Goal: Information Seeking & Learning: Find specific page/section

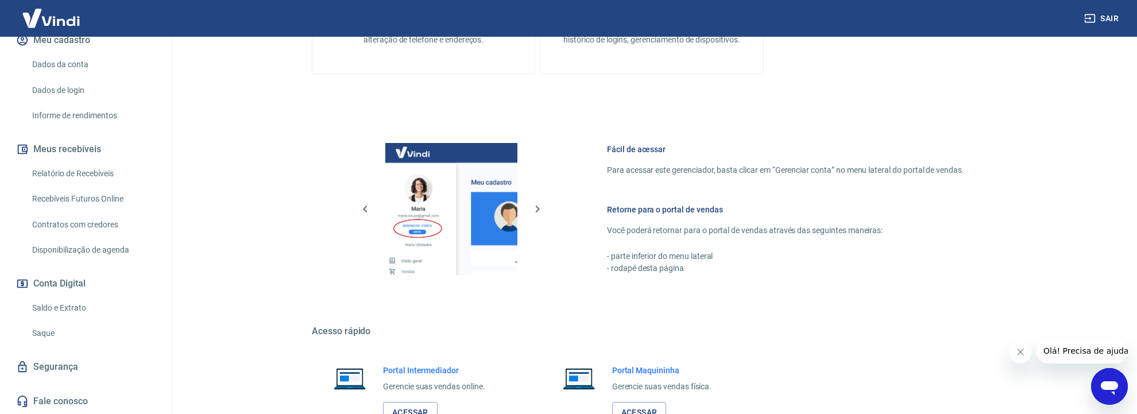
scroll to position [569, 0]
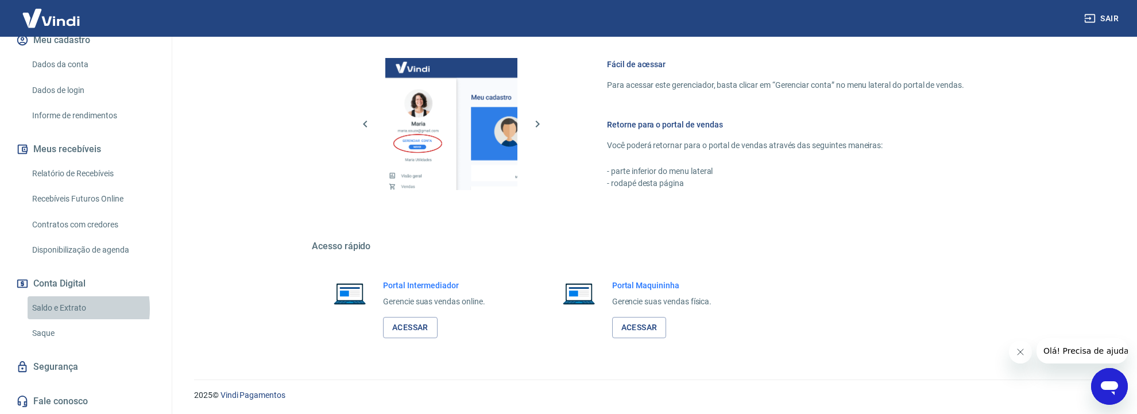
click at [55, 309] on link "Saldo e Extrato" at bounding box center [93, 308] width 130 height 24
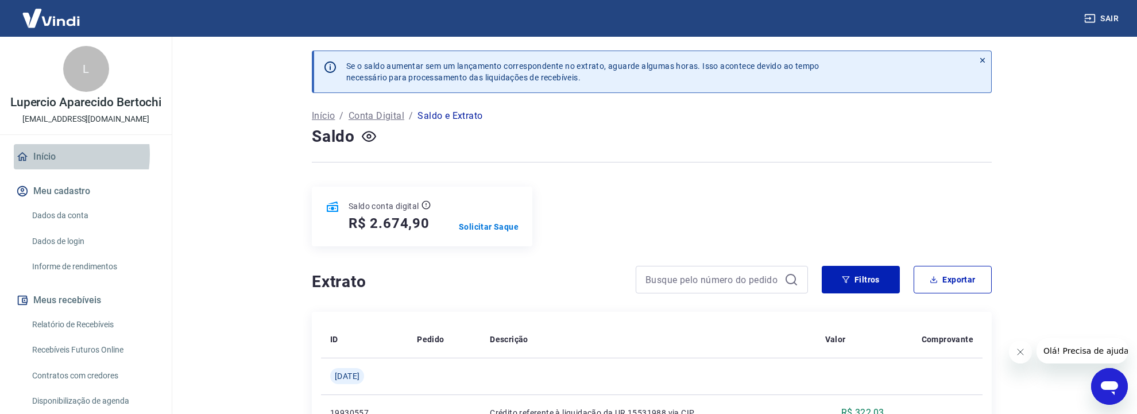
click at [40, 166] on link "Início" at bounding box center [86, 156] width 144 height 25
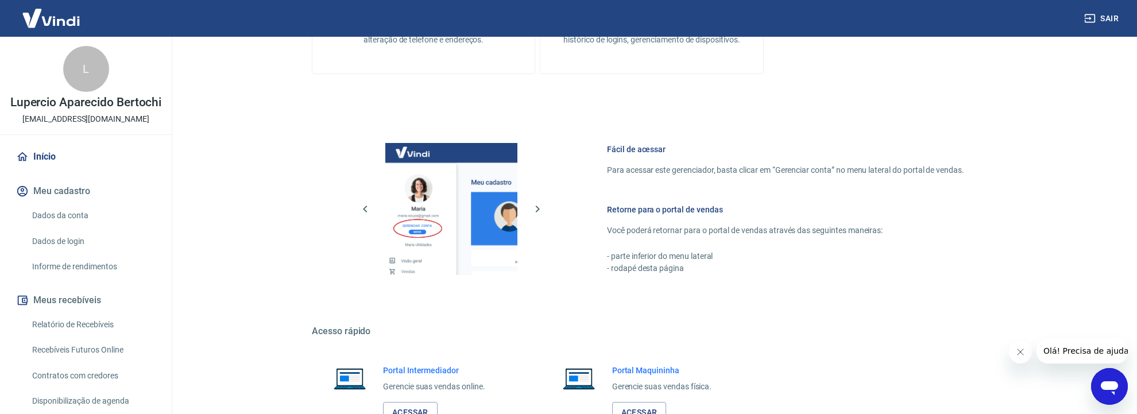
scroll to position [569, 0]
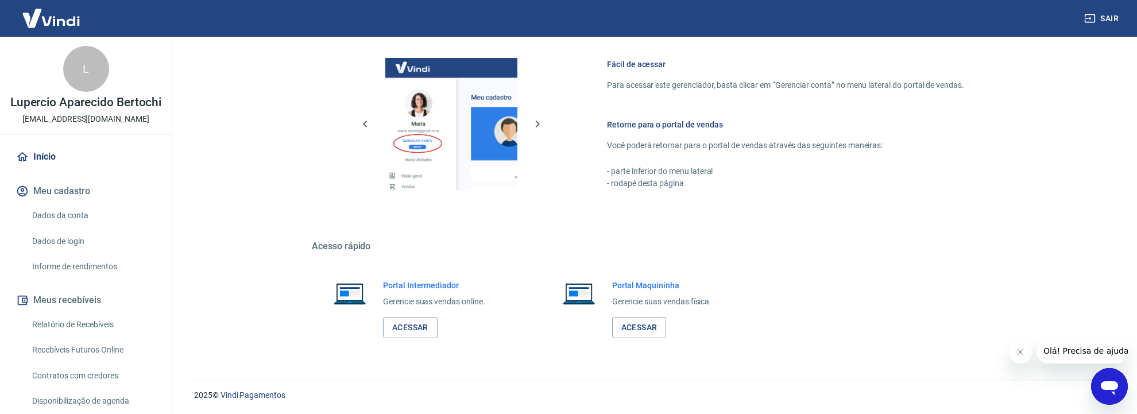
click at [1109, 390] on icon "Abrir janela de mensagens" at bounding box center [1109, 386] width 21 height 21
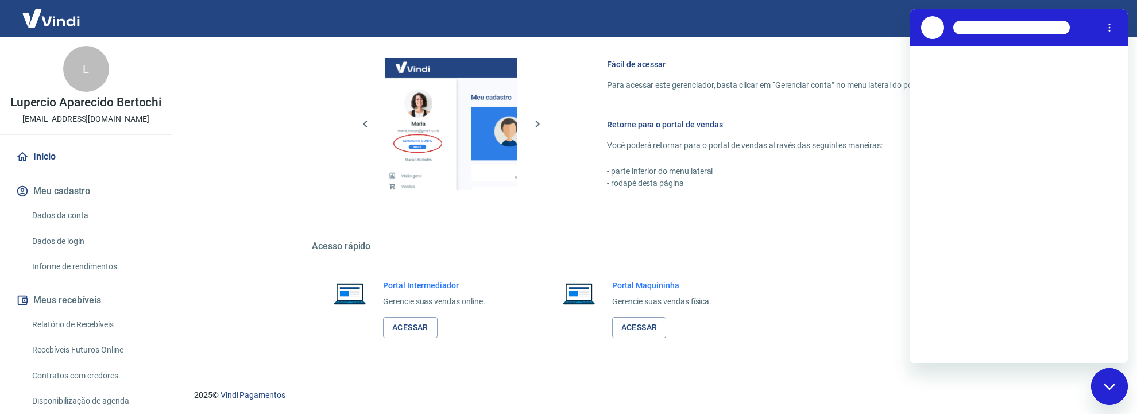
scroll to position [0, 0]
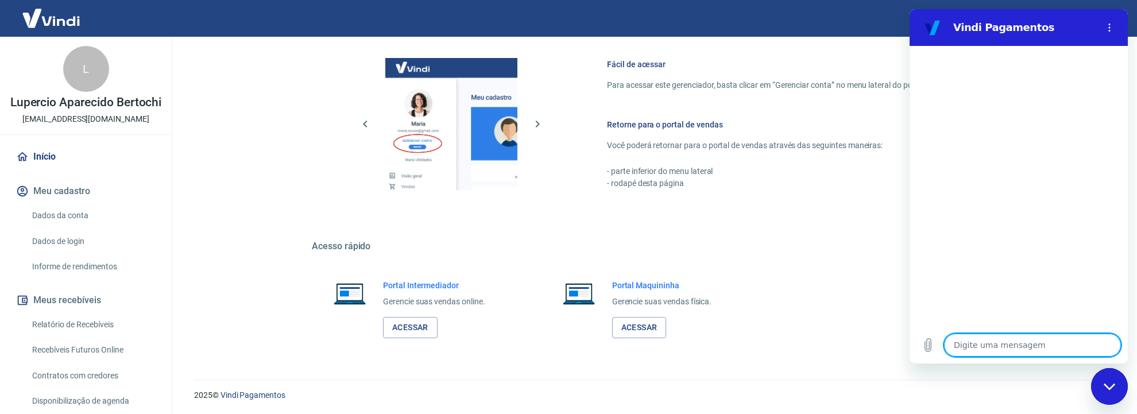
type textarea "b"
type textarea "x"
type textarea "bo"
type textarea "x"
type textarea "bom"
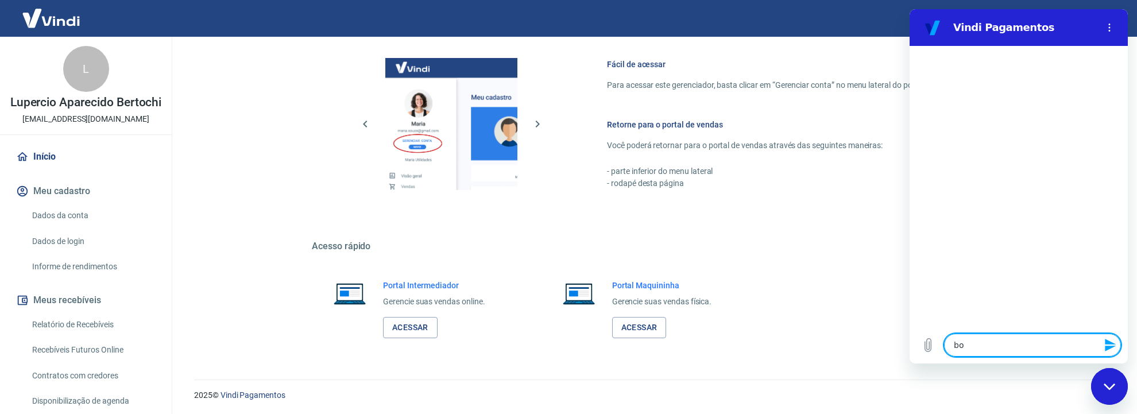
type textarea "x"
type textarea "bom"
type textarea "x"
type textarea "bom d"
type textarea "x"
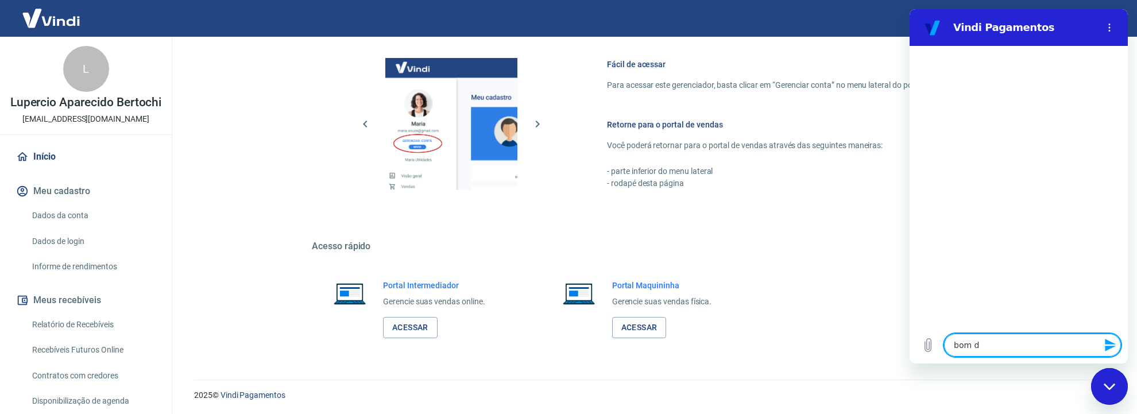
type textarea "bom di"
type textarea "x"
type textarea "bom dia"
type textarea "x"
type textarea "bom dia,"
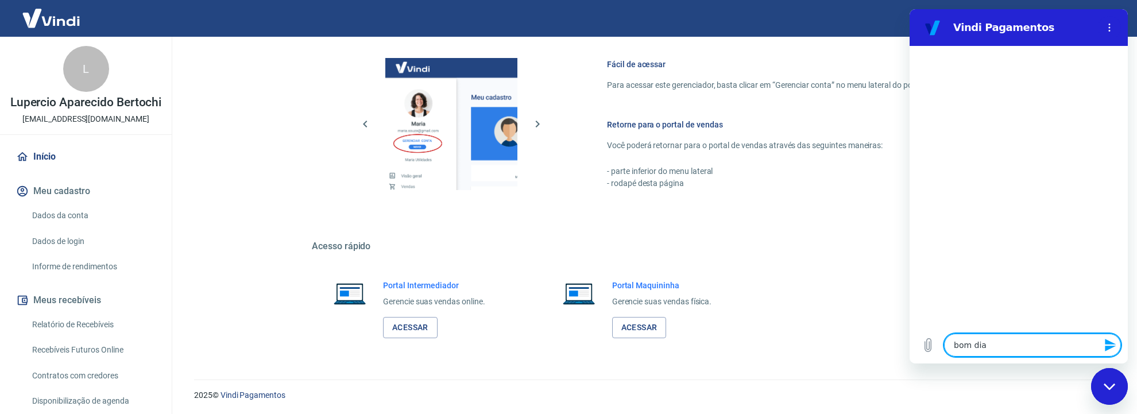
type textarea "x"
type textarea "bom dia,"
type textarea "x"
type textarea "bom dia, o"
type textarea "x"
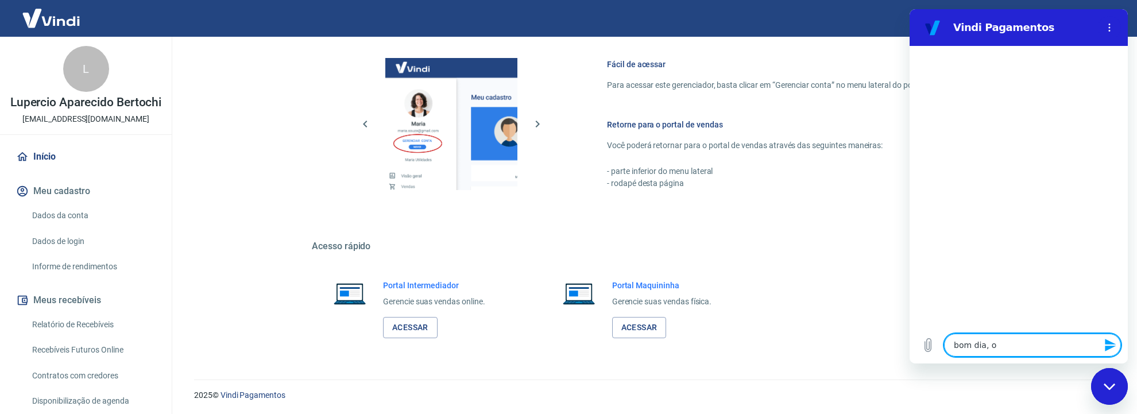
type textarea "bom dia, on"
type textarea "x"
type textarea "bom dia, ond"
type textarea "x"
type textarea "bom dia, onde"
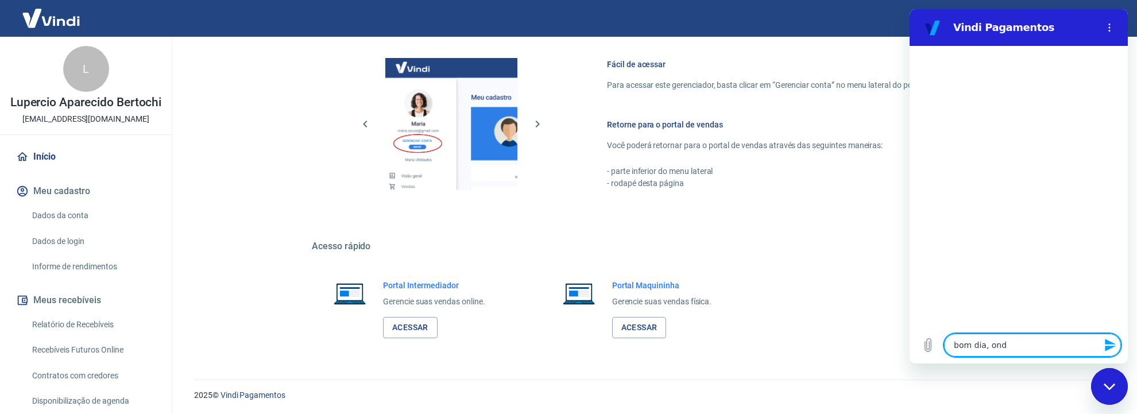
type textarea "x"
type textarea "bom dia, onde"
type textarea "x"
type textarea "bom dia, onde c"
type textarea "x"
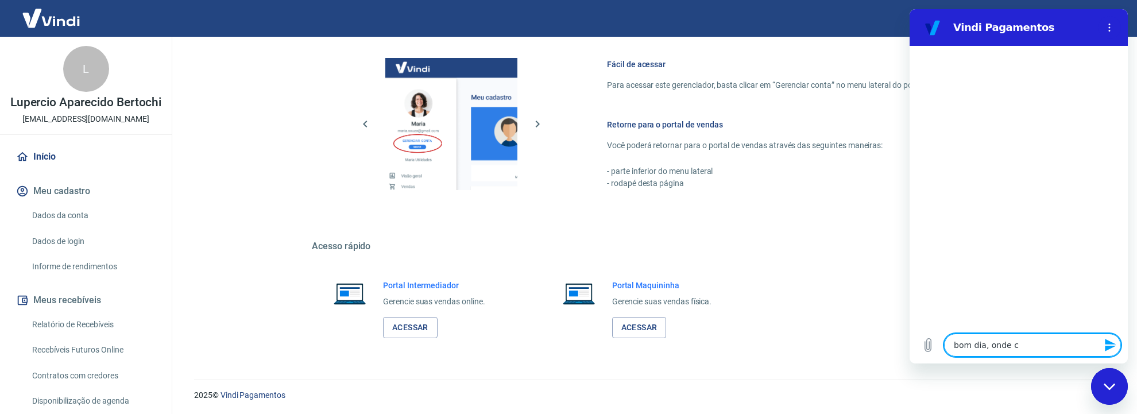
type textarea "bom dia, onde co"
type textarea "x"
type textarea "bom dia, onde cos"
type textarea "x"
type textarea "bom dia, onde cosi"
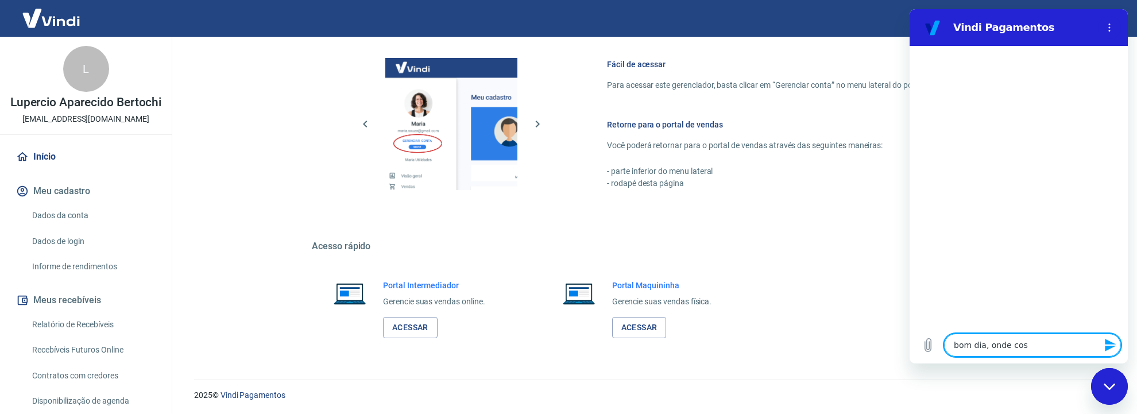
type textarea "x"
type textarea "bom dia, onde cosig"
type textarea "x"
type textarea "bom dia, onde cosigo"
type textarea "x"
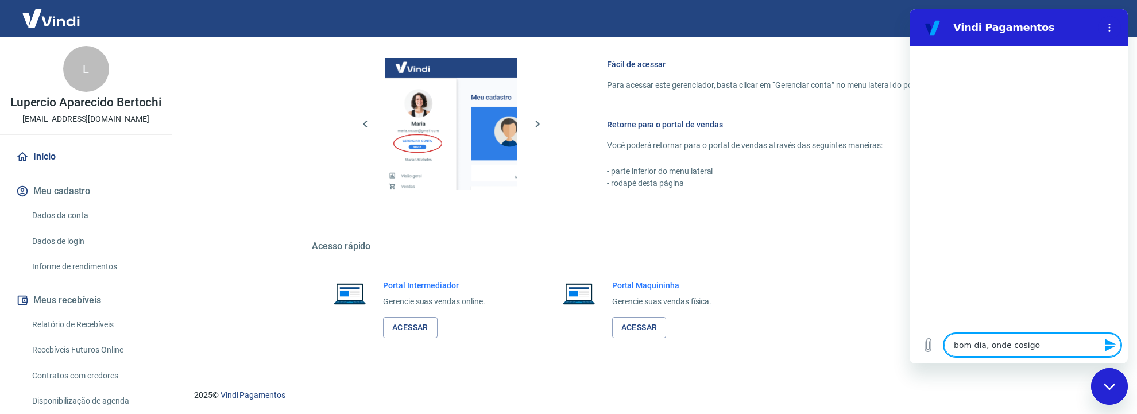
type textarea "bom dia, onde cosigo"
type textarea "x"
type textarea "bom dia, onde cosigo o"
type textarea "x"
type textarea "bom dia, onde cosigo o"
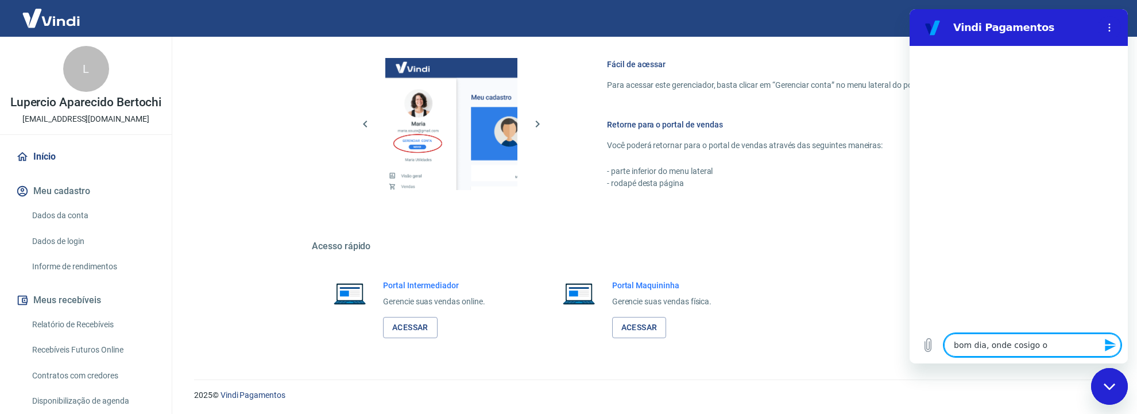
type textarea "x"
type textarea "bom dia, onde cosigo o e"
type textarea "x"
type textarea "bom dia, onde cosigo o ex"
type textarea "x"
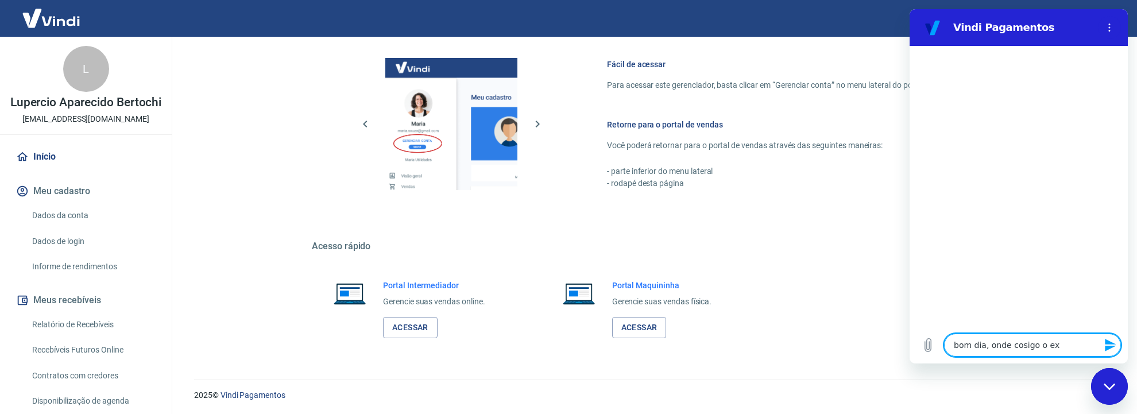
type textarea "bom dia, onde cosigo o ext"
type textarea "x"
type textarea "bom dia, onde cosigo o extr"
type textarea "x"
type textarea "bom dia, onde cosigo o extra"
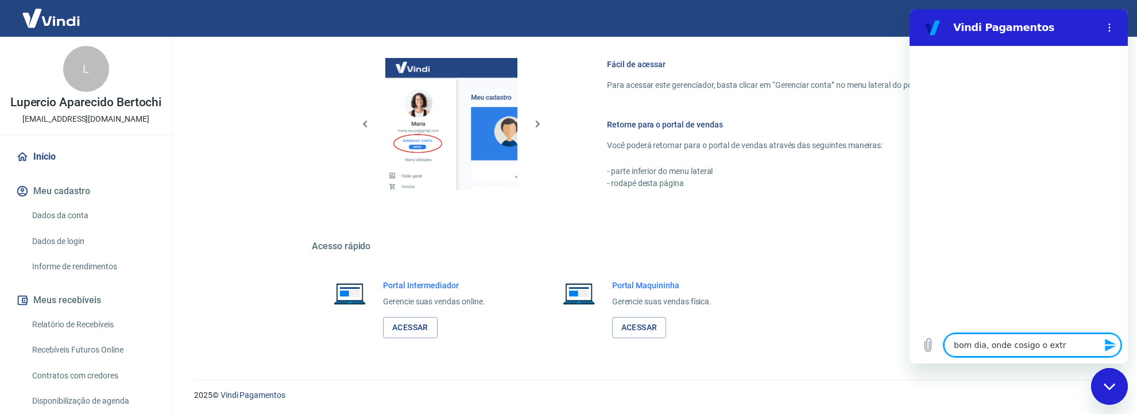
type textarea "x"
type textarea "bom dia, onde cosigo o extrat"
type textarea "x"
type textarea "bom dia, onde cosigo o extrato"
type textarea "x"
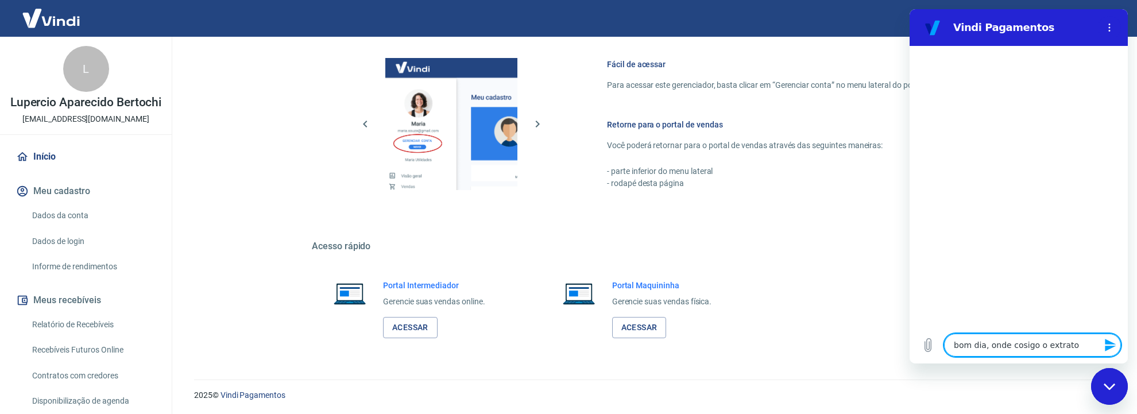
type textarea "bom dia, onde cosigo o extrato"
type textarea "x"
type textarea "bom dia, onde cosigo o extrato d"
type textarea "x"
type textarea "bom dia, onde cosigo o extrato do"
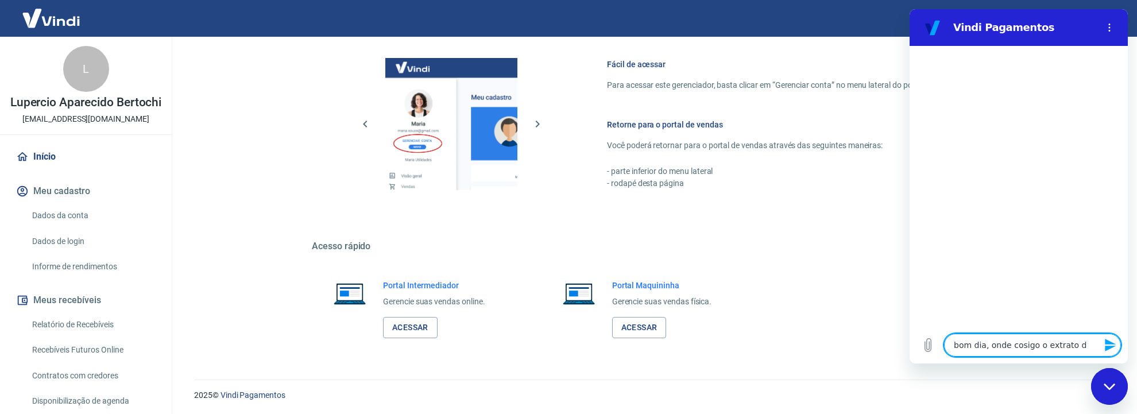
type textarea "x"
type textarea "bom dia, onde cosigo o extrato dos"
type textarea "x"
type textarea "bom dia, onde cosigo o extrato dos"
type textarea "x"
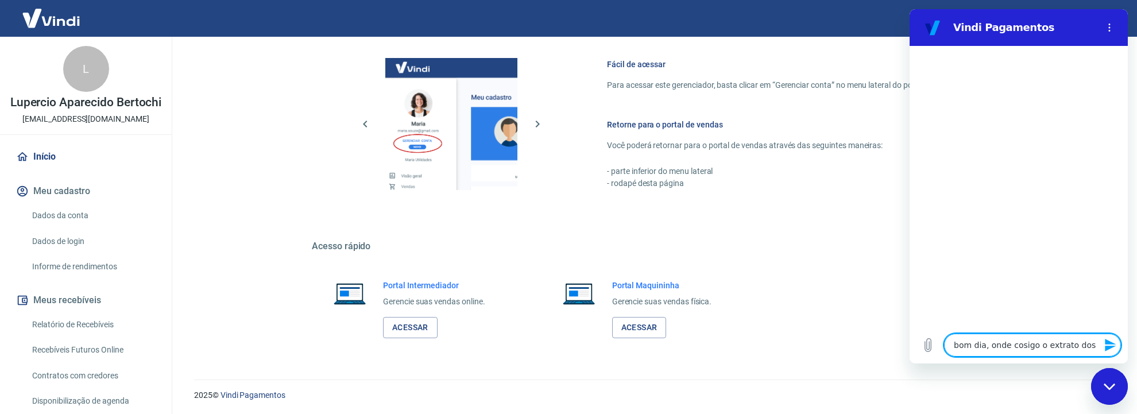
type textarea "bom dia, onde cosigo o extrato dos u"
type textarea "x"
type textarea "bom dia, onde cosigo o extrato dos ul"
type textarea "x"
type textarea "bom dia, onde cosigo o extrato dos u"
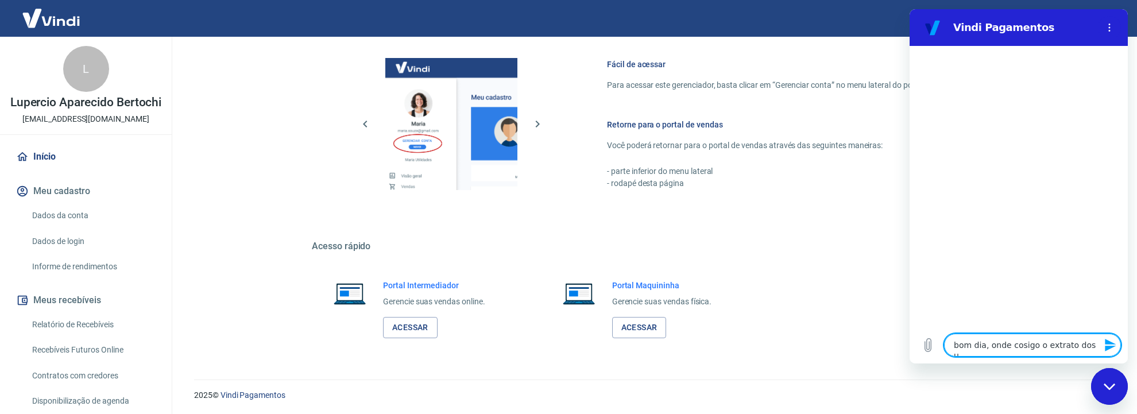
type textarea "x"
type textarea "bom dia, onde cosigo o extrato dos"
type textarea "x"
type textarea "bom dia, onde cosigo o extrato dos"
type textarea "x"
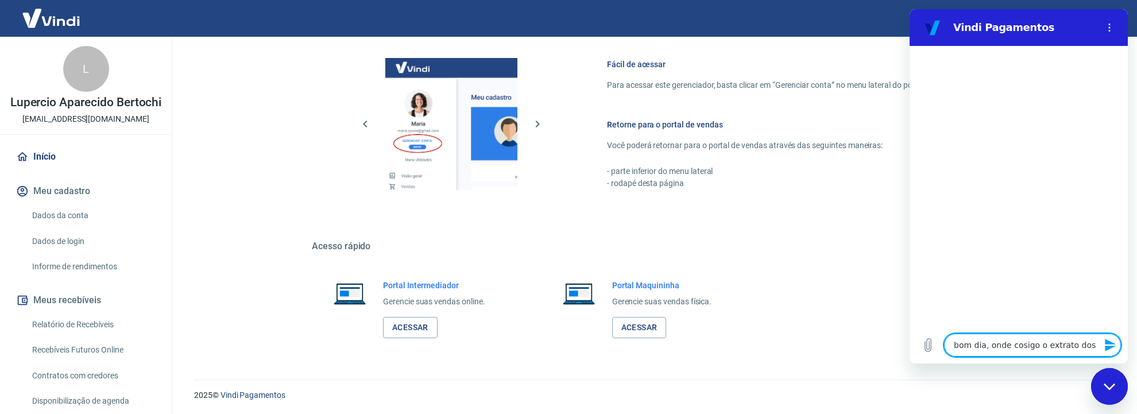
type textarea "bom dia, onde cosigo o extrato do"
type textarea "x"
type textarea "bom dia, onde cosigo o extrato d"
type textarea "x"
type textarea "bom dia, onde cosigo o extrato"
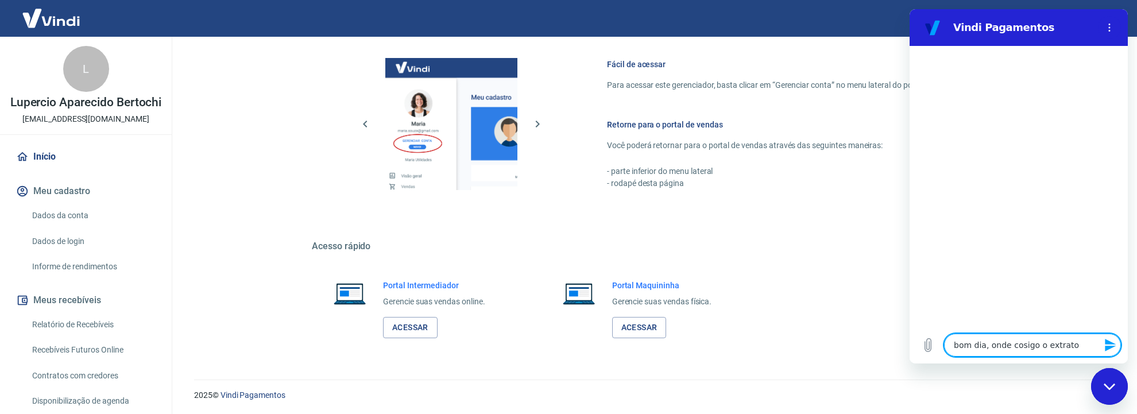
type textarea "x"
type textarea "bom dia, onde cosigo o extrato"
type textarea "x"
type textarea "bom dia, onde cosigo o extrat"
type textarea "x"
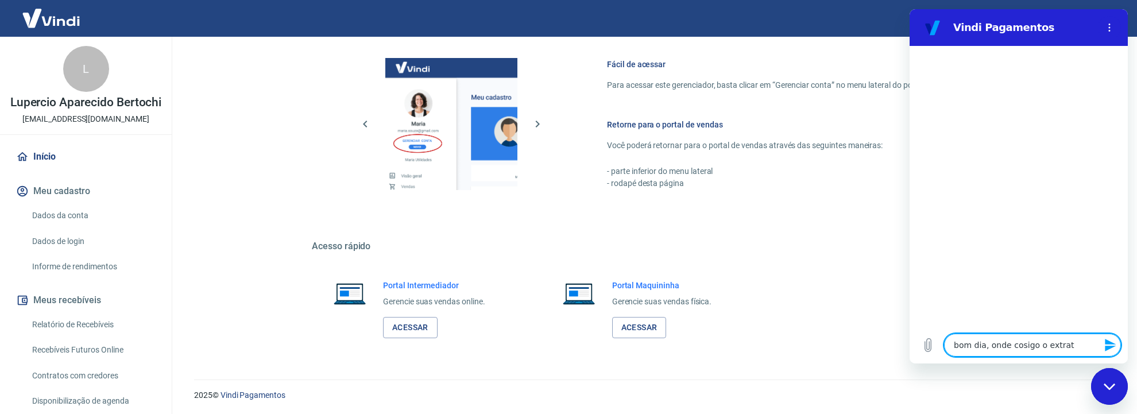
type textarea "bom dia, onde cosigo o extra"
type textarea "x"
type textarea "bom dia, onde cosigo o extr"
type textarea "x"
type textarea "bom dia, onde cosigo o ext"
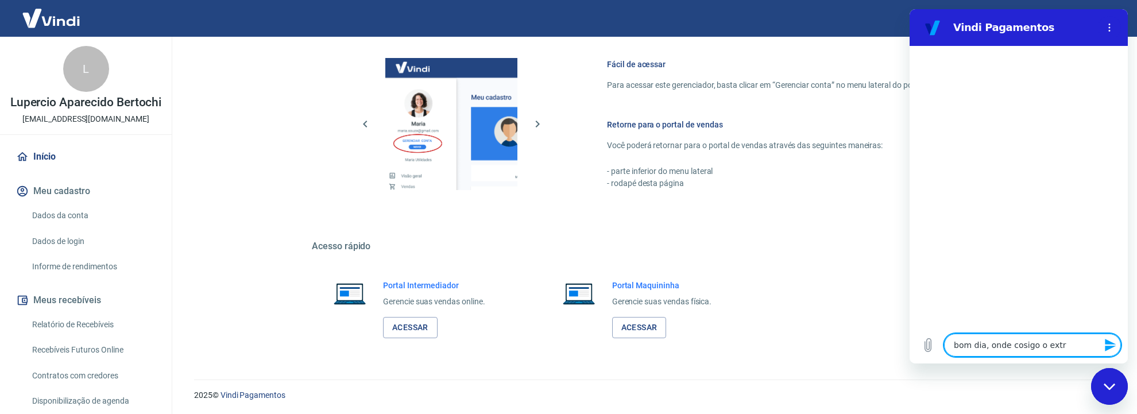
type textarea "x"
type textarea "bom dia, onde cosigo o ex"
type textarea "x"
type textarea "bom dia, onde cosigo o e"
type textarea "x"
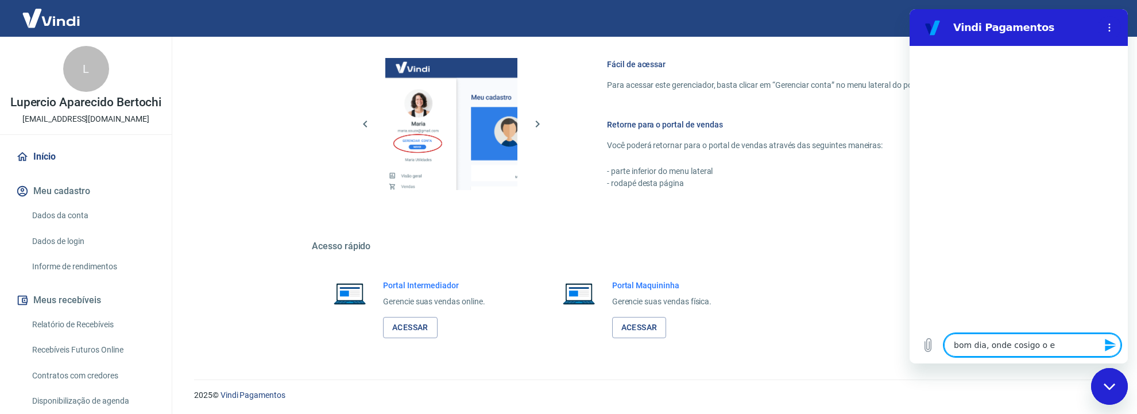
type textarea "bom dia, onde cosigo o"
type textarea "x"
type textarea "bom dia, onde cosigo o"
type textarea "x"
type textarea "bom dia, onde cosigo"
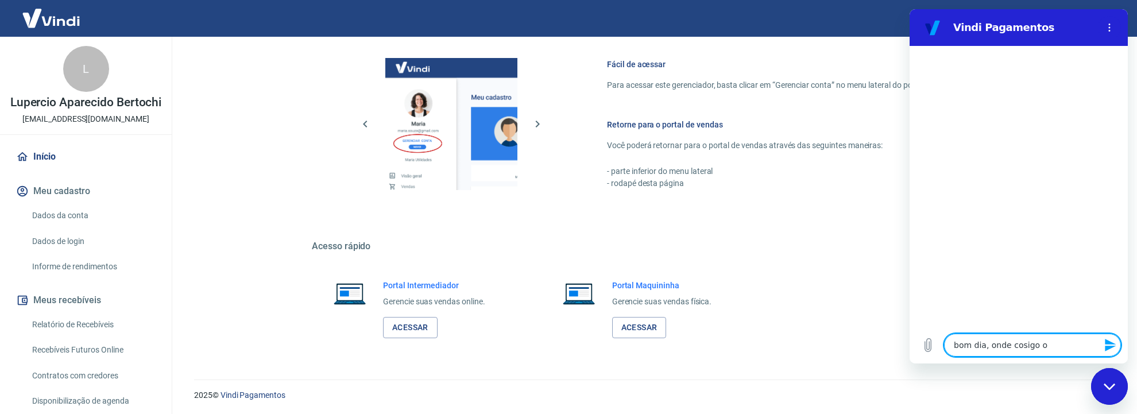
type textarea "x"
type textarea "bom dia, onde cosigo"
type textarea "x"
type textarea "bom dia, onde cosig"
type textarea "x"
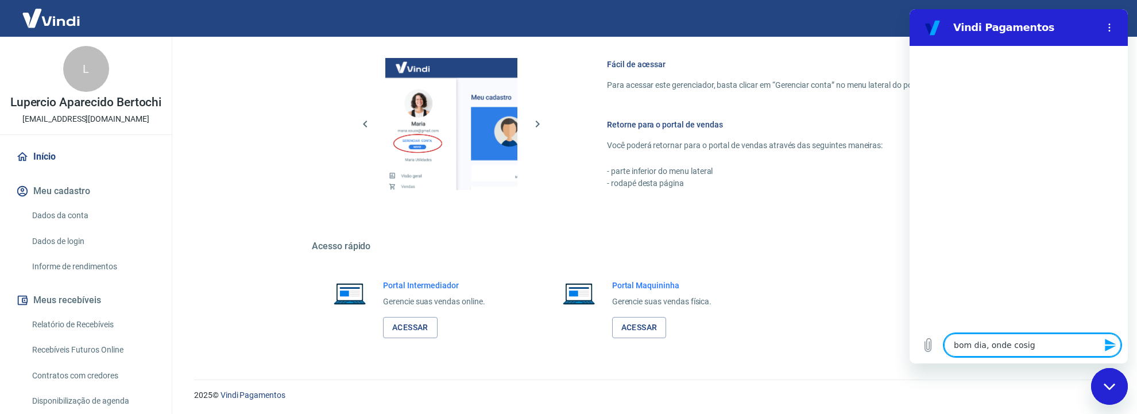
type textarea "bom dia, onde cosi"
type textarea "x"
type textarea "bom dia, onde cos"
type textarea "x"
type textarea "bom dia, onde co"
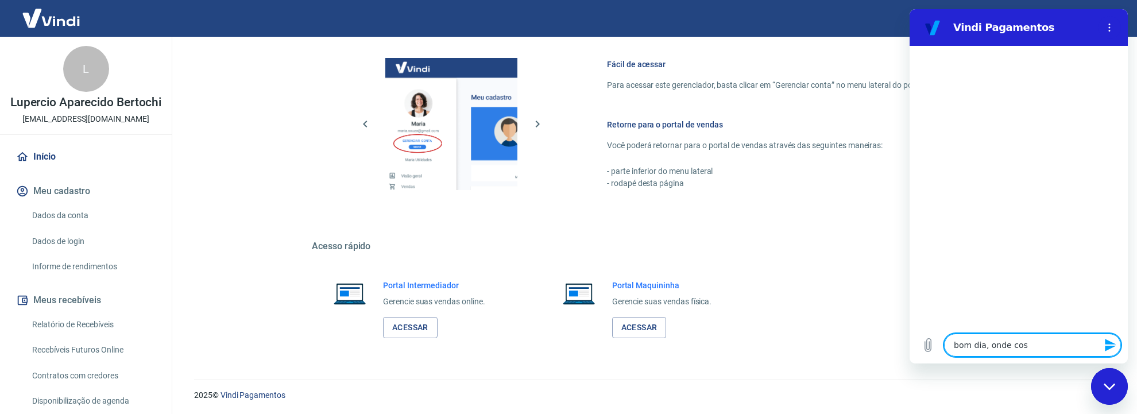
type textarea "x"
type textarea "bom dia, onde con"
type textarea "x"
type textarea "bom dia, onde cons"
type textarea "x"
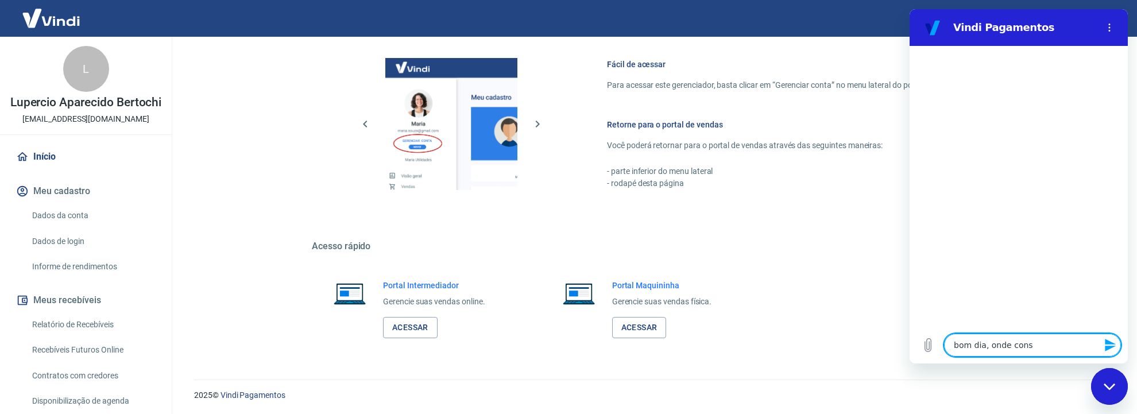
type textarea "bom dia, onde consi"
type textarea "x"
type textarea "bom dia, onde consig"
type textarea "x"
type textarea "bom dia, onde consigo"
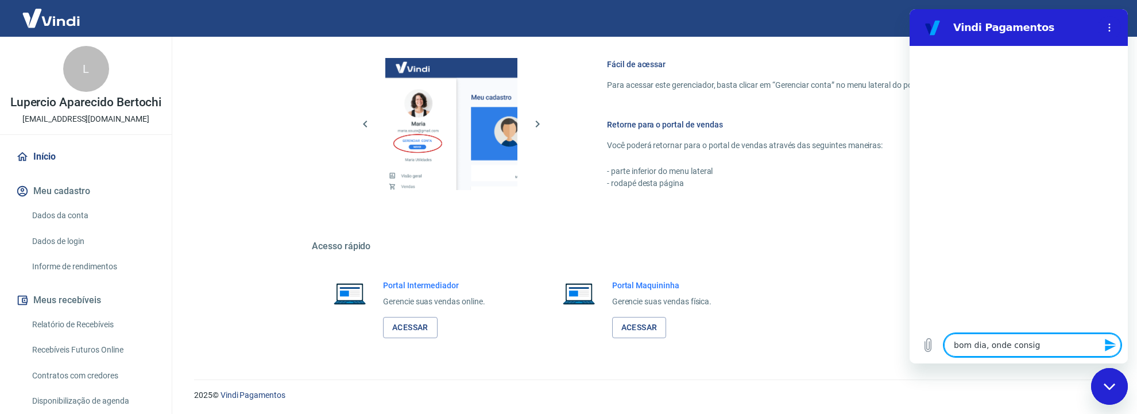
type textarea "x"
type textarea "bom dia, onde consigo"
type textarea "x"
type textarea "bom dia, onde consigo t"
type textarea "x"
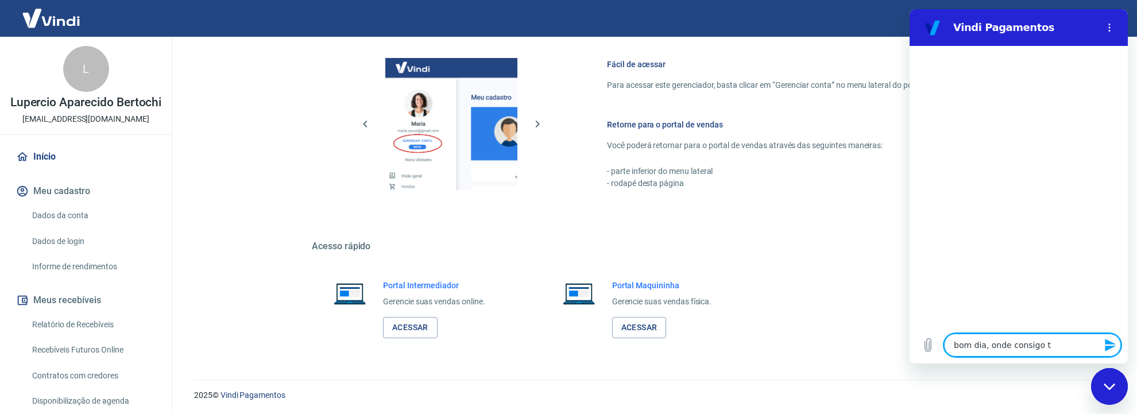
type textarea "bom dia, onde consigo ti"
type textarea "x"
type textarea "bom dia, onde consigo tir"
type textarea "x"
type textarea "bom dia, onde consigo tira"
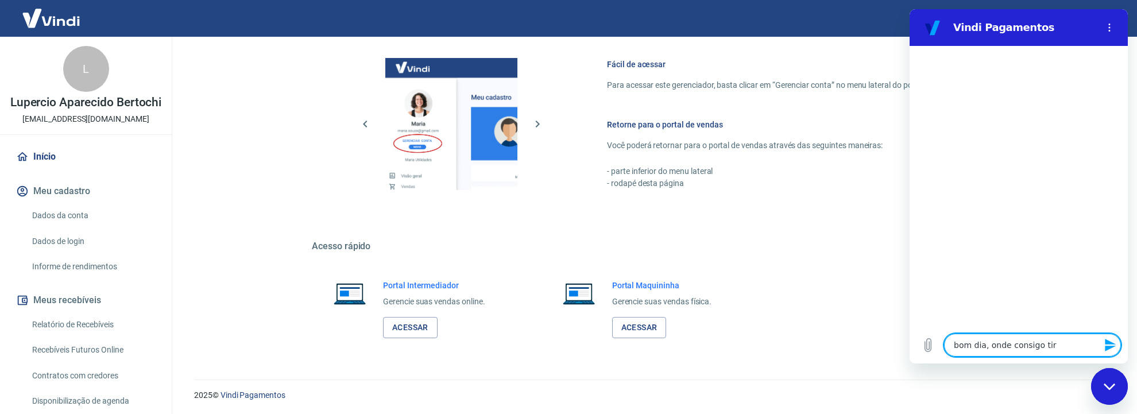
type textarea "x"
type textarea "bom dia, onde consigo tirar"
type textarea "x"
type textarea "bom dia, onde consigo tirar"
type textarea "x"
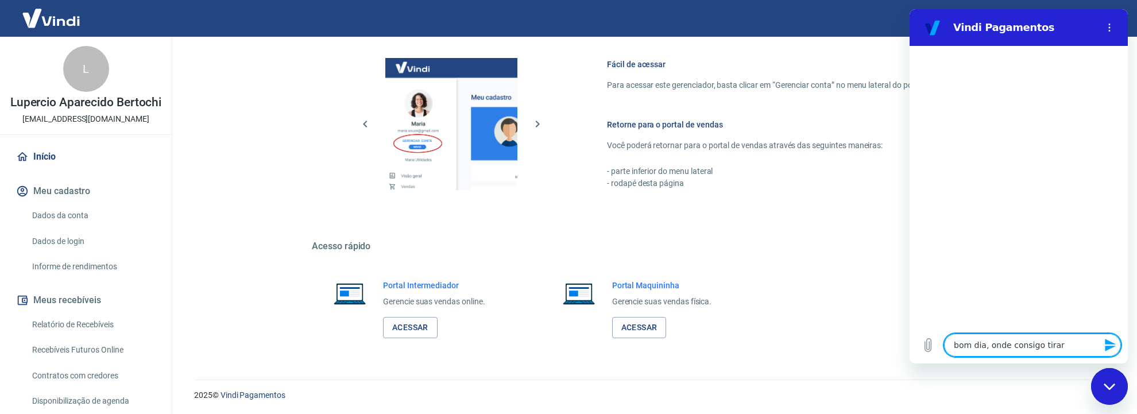
type textarea "bom dia, onde consigo tirar u"
type textarea "x"
type textarea "bom dia, onde consigo tirar um"
type textarea "x"
type textarea "bom dia, onde consigo tirar um"
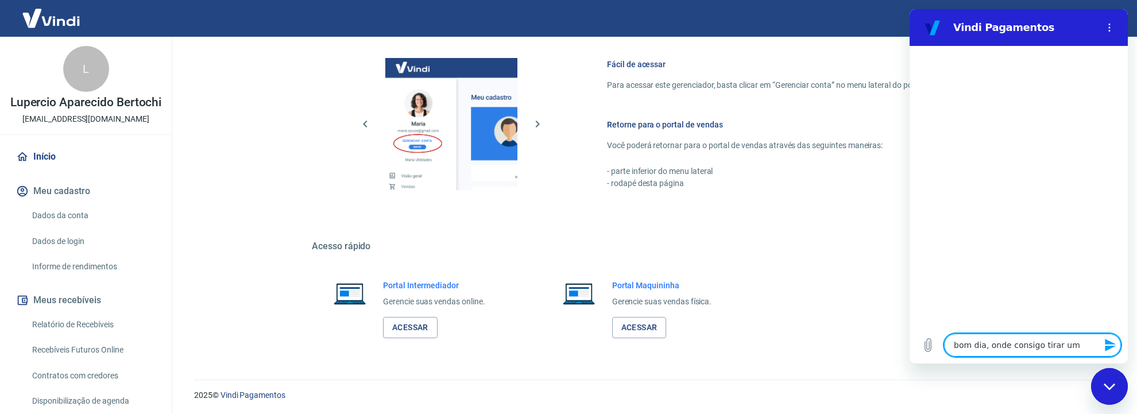
type textarea "x"
type textarea "bom dia, onde consigo tirar um e"
type textarea "x"
type textarea "bom dia, onde consigo tirar um ex"
type textarea "x"
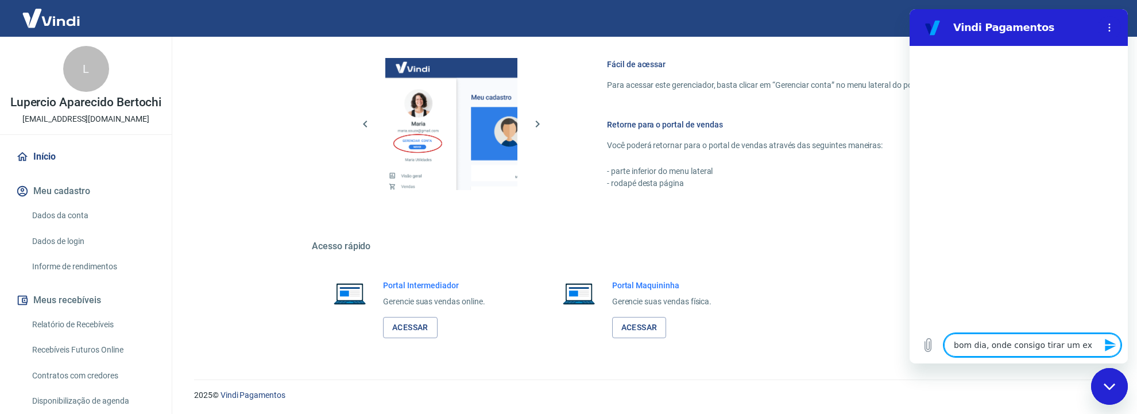
type textarea "bom dia, onde consigo tirar um ext"
type textarea "x"
type textarea "bom dia, onde consigo tirar um extr"
type textarea "x"
type textarea "bom dia, onde consigo tirar um extra"
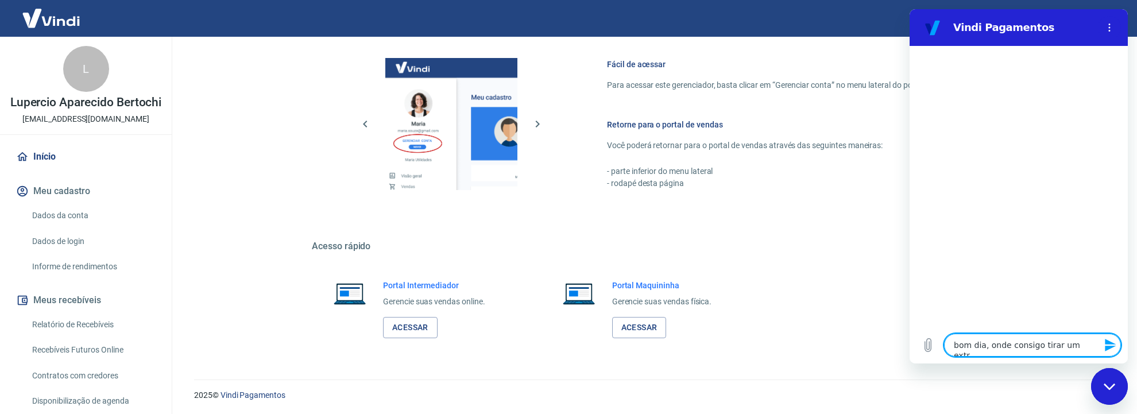
type textarea "x"
type textarea "bom dia, onde consigo tirar um extrat"
type textarea "x"
type textarea "bom dia, onde consigo tirar um extrato"
type textarea "x"
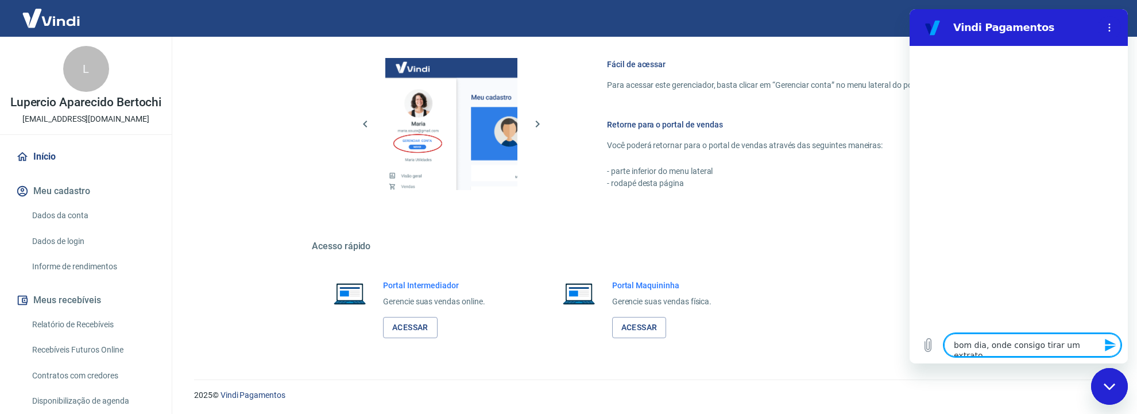
type textarea "bom dia, onde consigo tirar um extrato"
type textarea "x"
type textarea "bom dia, onde consigo tirar um extrato d"
type textarea "x"
type textarea "bom dia, onde consigo tirar um extrato do"
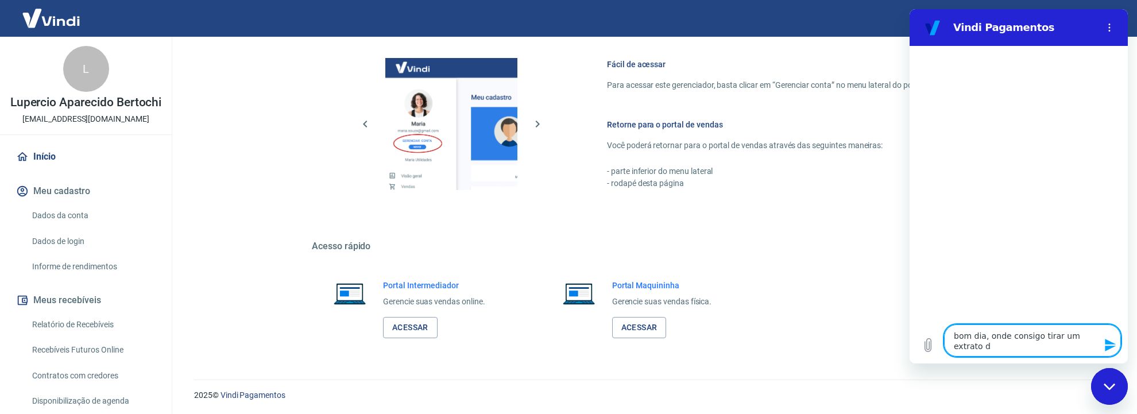
type textarea "x"
type textarea "bom dia, onde consigo tirar um extrato dos"
type textarea "x"
type textarea "bom dia, onde consigo tirar um extrato dos"
type textarea "x"
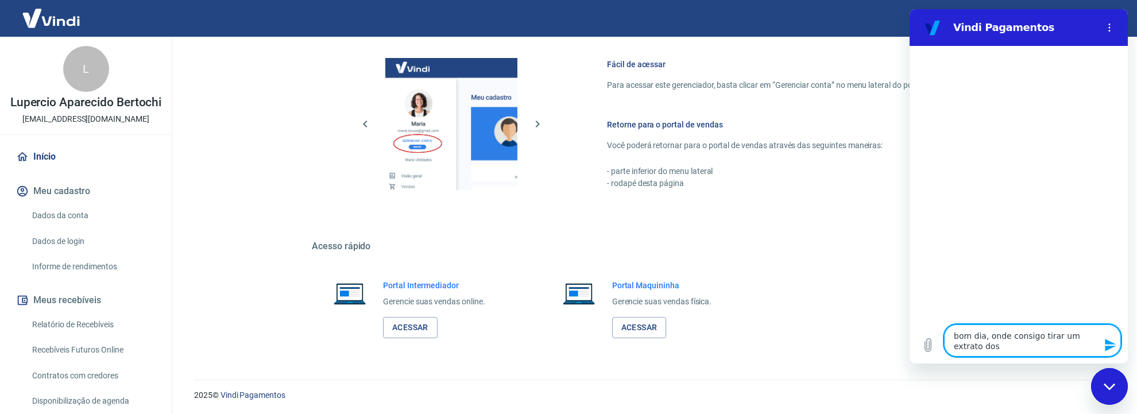
type textarea "bom dia, onde consigo tirar um extrato dos u"
type textarea "x"
type textarea "bom dia, onde consigo tirar um extrato dos ul"
type textarea "x"
type textarea "bom dia, onde consigo tirar um extrato dos ult"
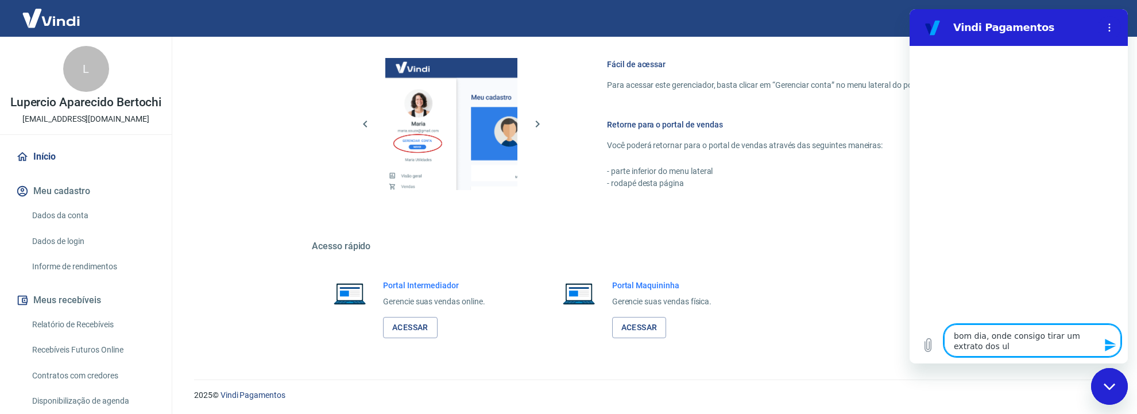
type textarea "x"
type textarea "bom dia, onde consigo tirar um extrato dos ulti"
type textarea "x"
type textarea "bom dia, onde consigo tirar um extrato dos ultim"
type textarea "x"
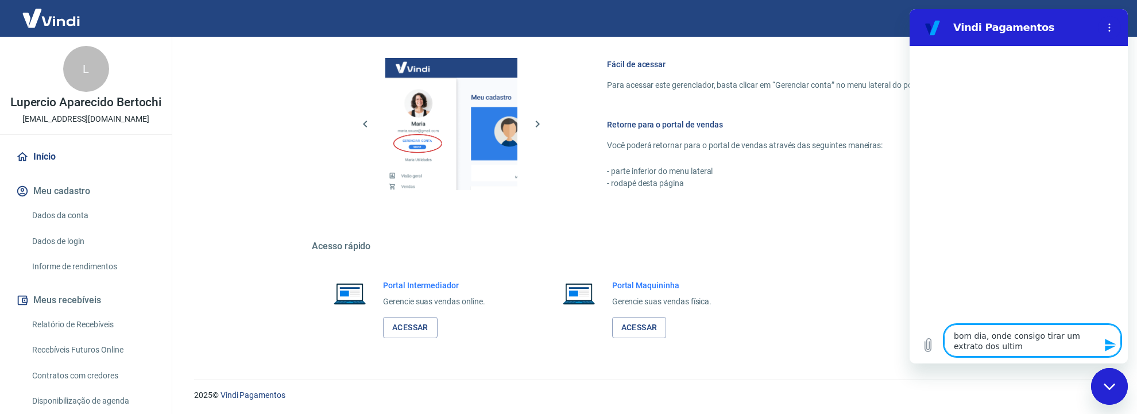
type textarea "bom dia, onde consigo tirar um extrato dos ultimo"
type textarea "x"
type textarea "bom dia, onde consigo tirar um extrato dos ultimos"
type textarea "x"
type textarea "bom dia, onde consigo tirar um extrato dos ultimos"
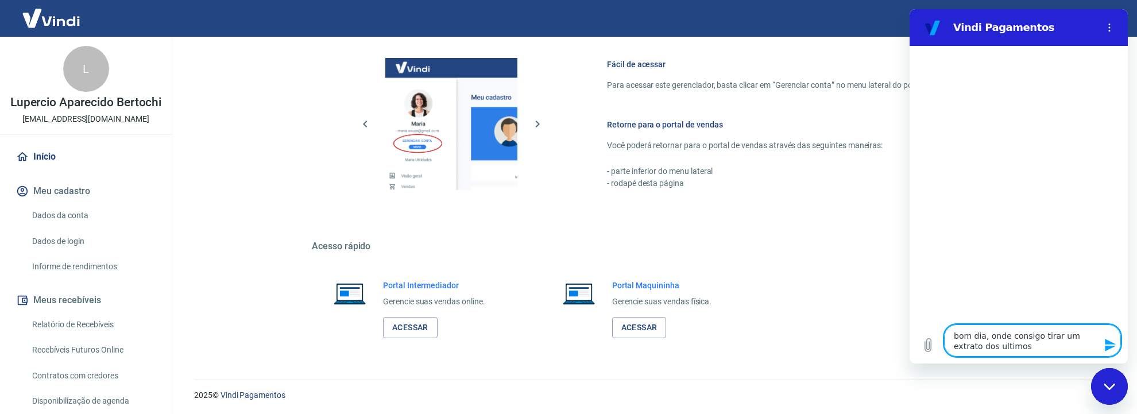
type textarea "x"
type textarea "bom dia, onde consigo tirar um extrato dos ultimos 1"
type textarea "x"
type textarea "bom dia, onde consigo tirar um extrato dos ultimos 12"
type textarea "x"
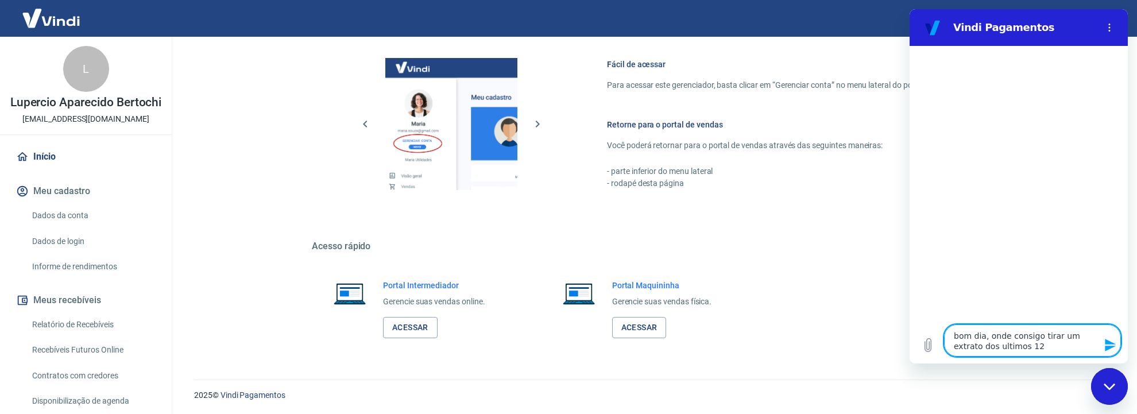
type textarea "bom dia, onde consigo tirar um extrato dos ultimos 12"
type textarea "x"
type textarea "bom dia, onde consigo tirar um extrato dos ultimos 12 m"
type textarea "x"
type textarea "bom dia, onde consigo tirar um extrato dos ultimos 12 me"
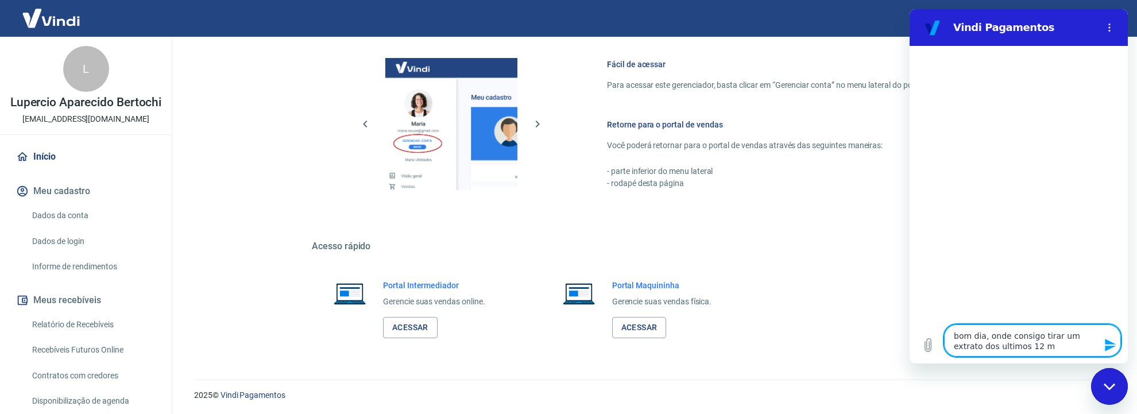
type textarea "x"
type textarea "bom dia, onde consigo tirar um extrato dos ultimos 12 mes"
type textarea "x"
type textarea "bom dia, onde consigo tirar um extrato dos ultimos 12 mese"
type textarea "x"
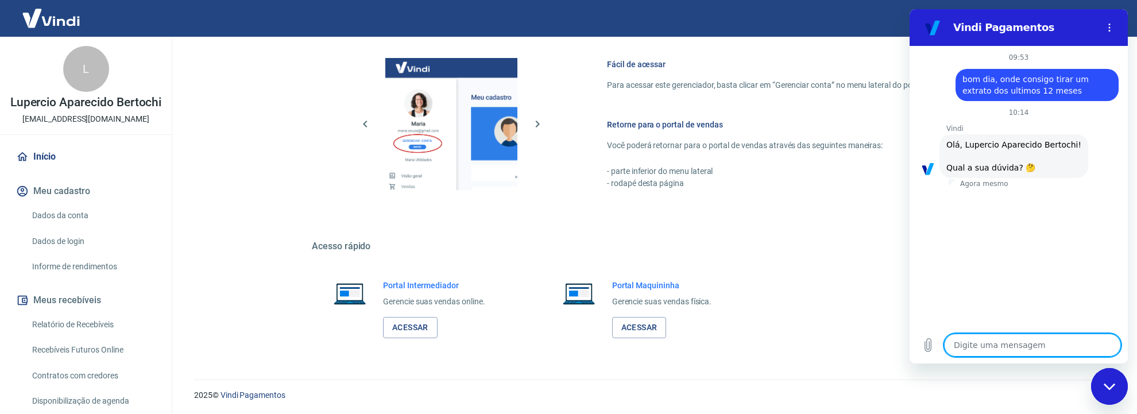
scroll to position [100, 0]
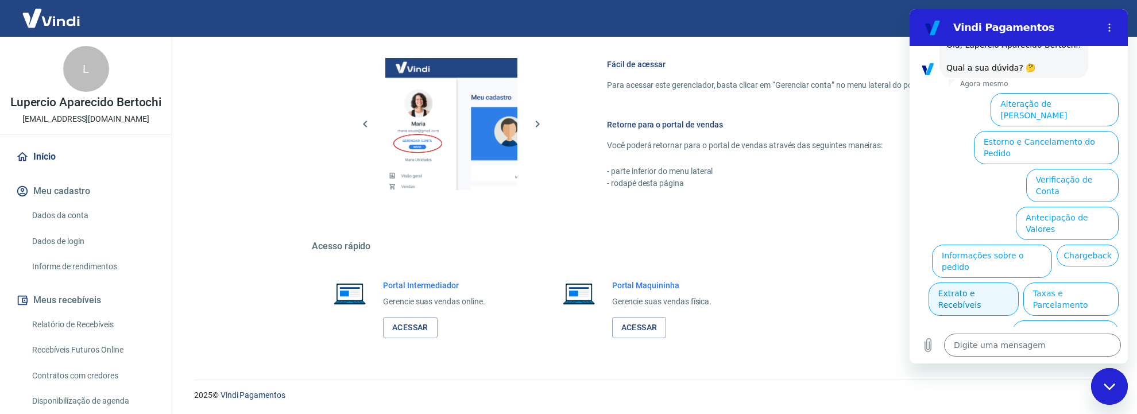
click at [1018, 282] on button "Extrato e Recebíveis" at bounding box center [973, 298] width 90 height 33
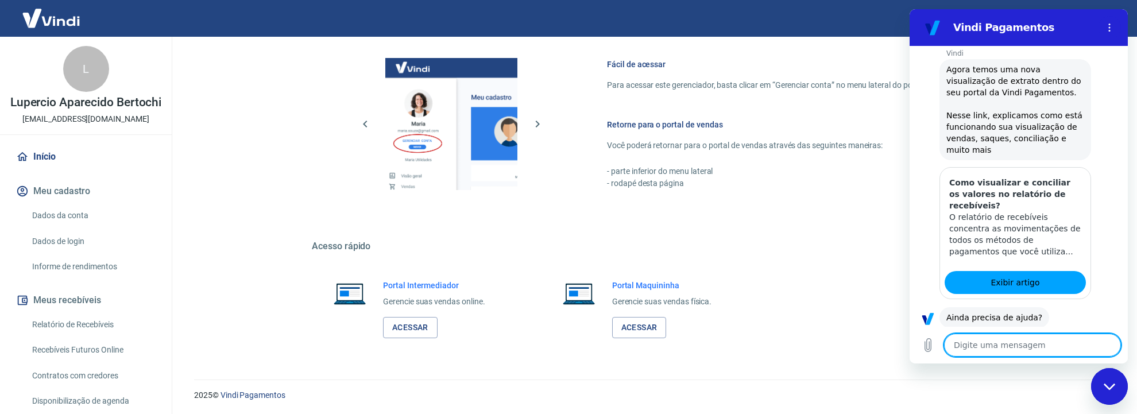
scroll to position [192, 0]
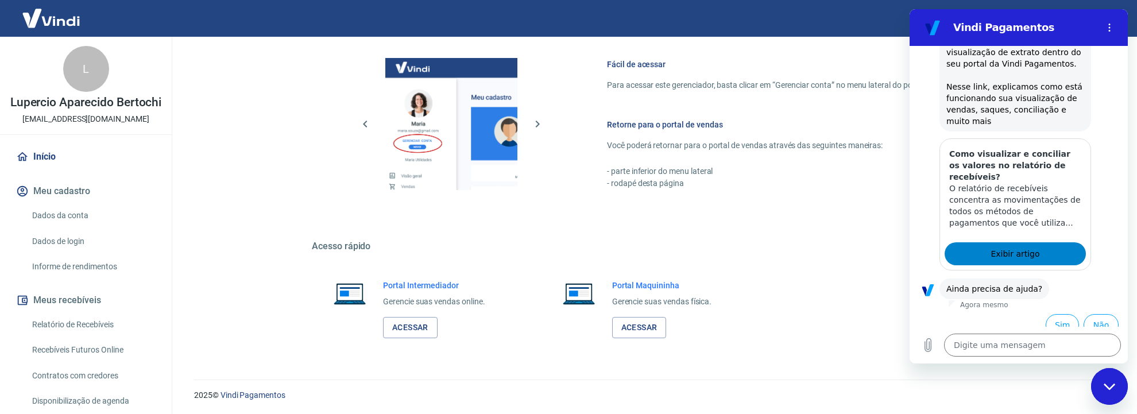
click at [1007, 247] on span "Exibir artigo" at bounding box center [1014, 254] width 49 height 14
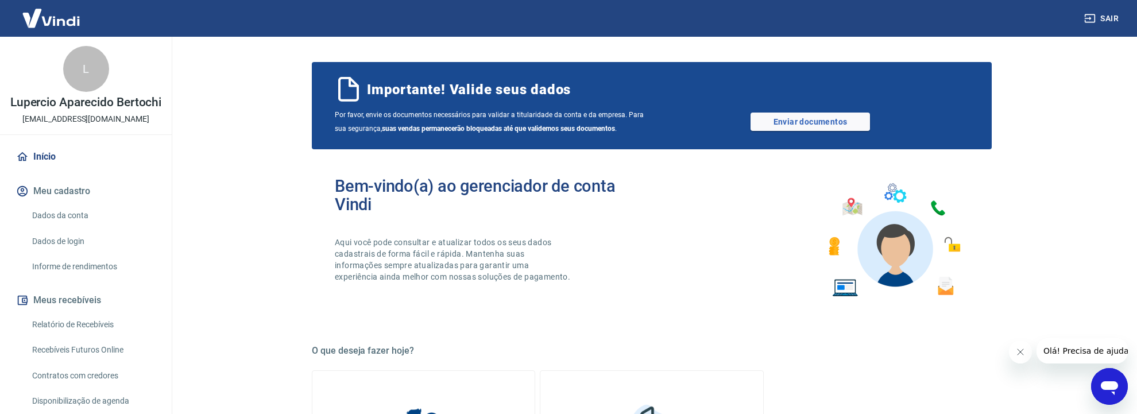
click at [107, 332] on link "Relatório de Recebíveis" at bounding box center [93, 325] width 130 height 24
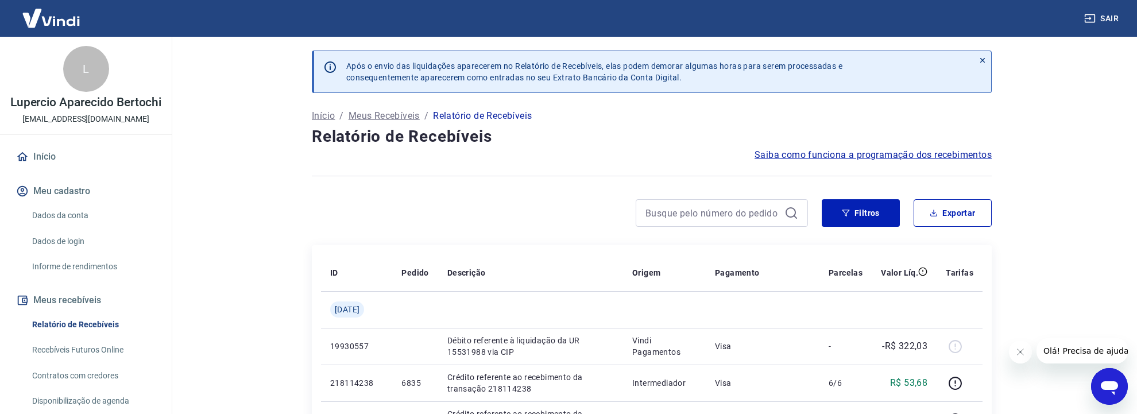
click at [390, 116] on p "Meus Recebíveis" at bounding box center [383, 116] width 71 height 14
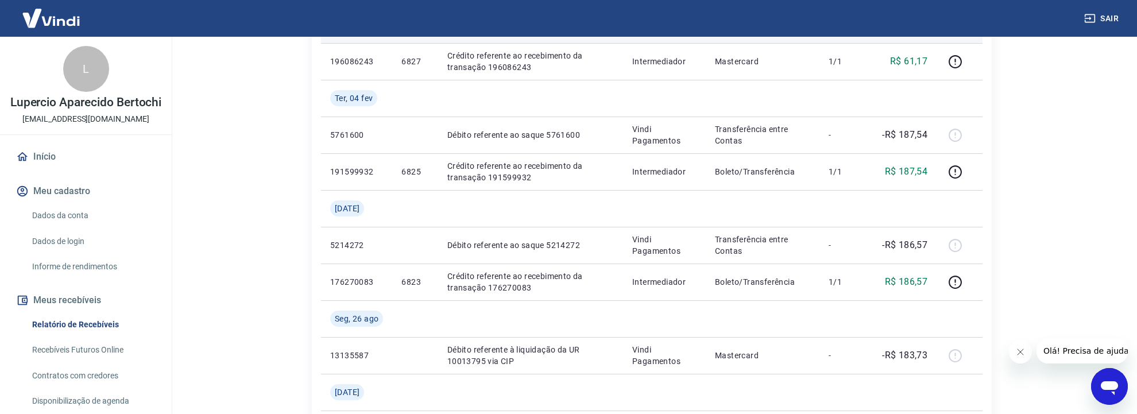
scroll to position [1151, 0]
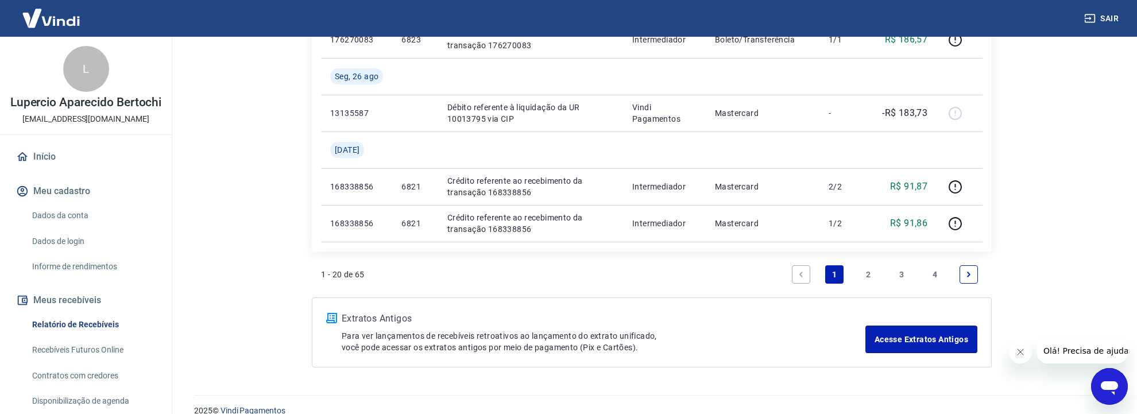
click at [867, 270] on link "2" at bounding box center [868, 274] width 18 height 18
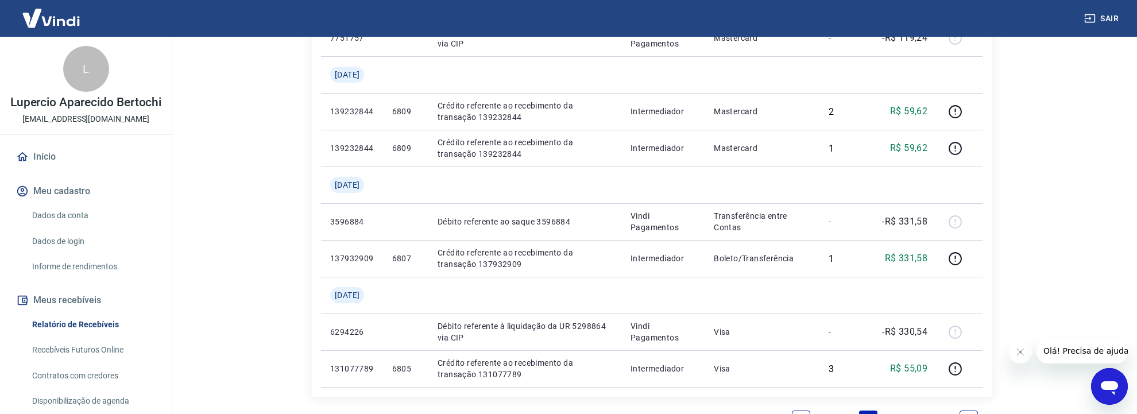
scroll to position [1030, 0]
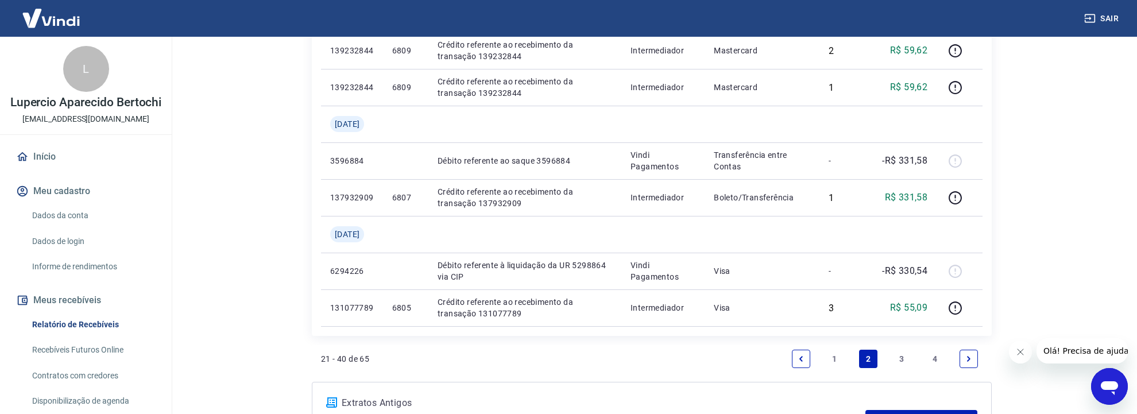
click at [905, 358] on link "3" at bounding box center [901, 359] width 18 height 18
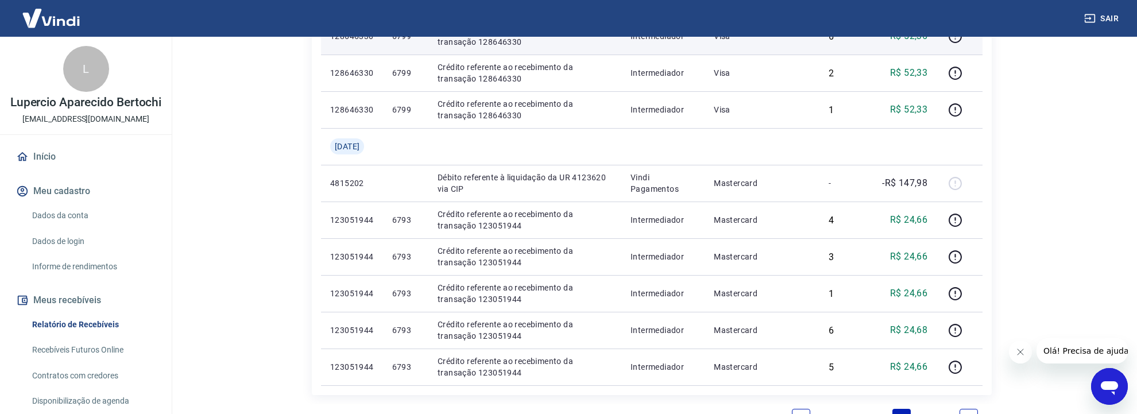
scroll to position [909, 0]
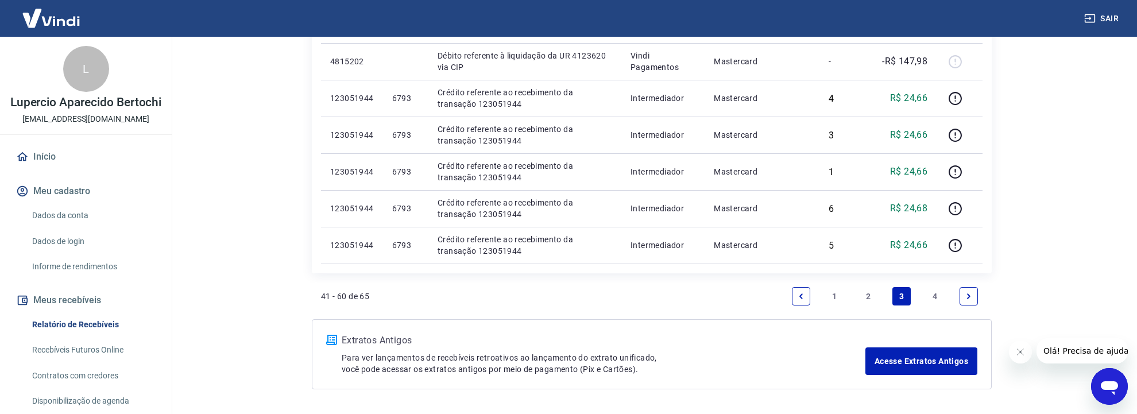
click at [937, 295] on link "4" at bounding box center [935, 296] width 18 height 18
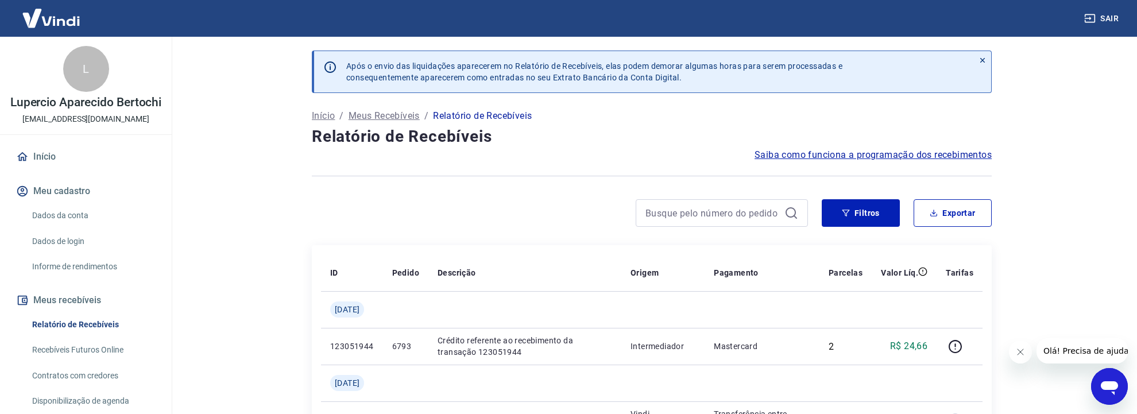
click at [1104, 378] on icon "Abrir janela de mensagens" at bounding box center [1109, 386] width 21 height 21
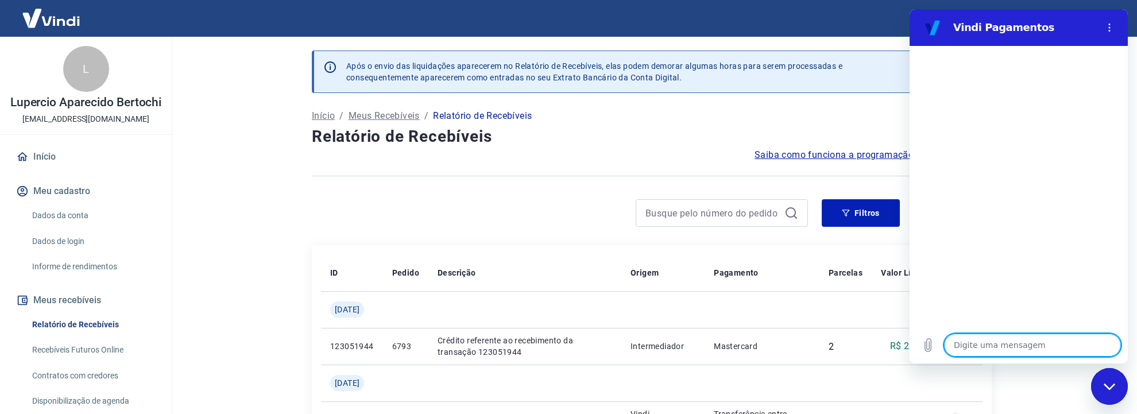
type textarea "c"
type textarea "x"
type textarea "co"
type textarea "x"
type textarea "com"
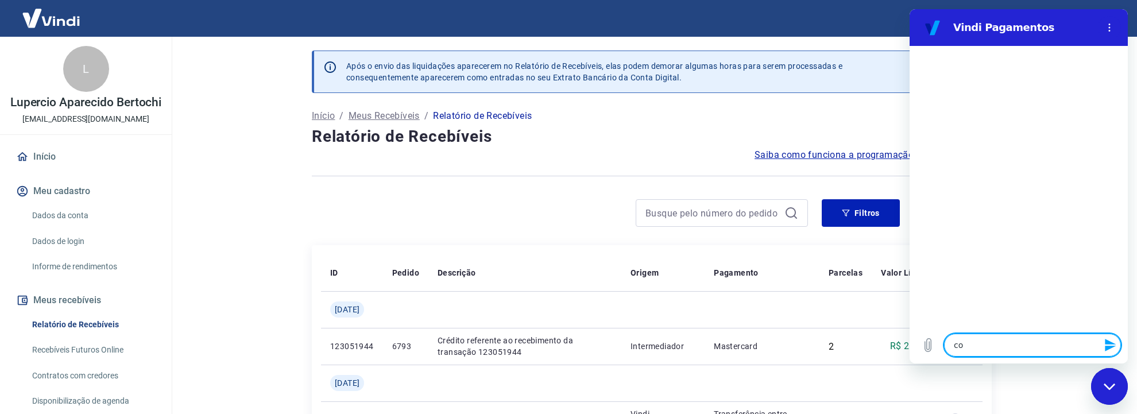
type textarea "x"
type textarea "como"
type textarea "x"
type textarea "como"
type textarea "x"
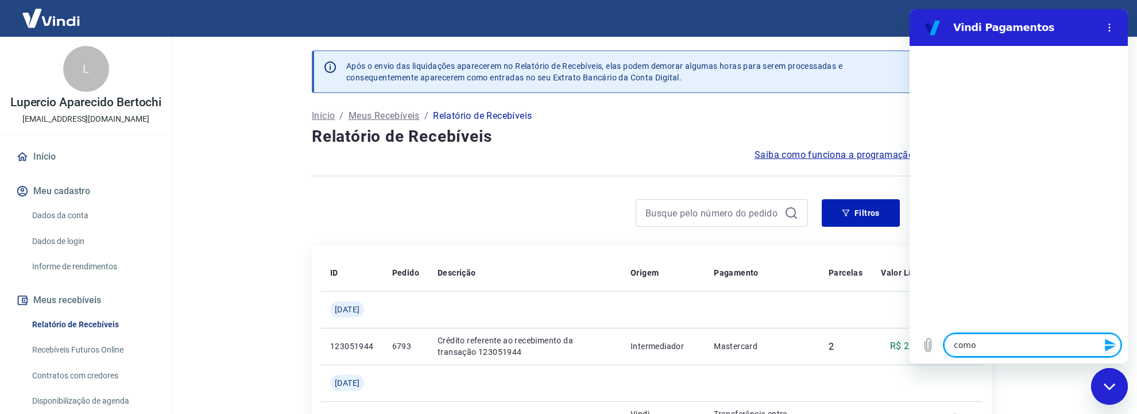
type textarea "como f"
type textarea "x"
type textarea "como fa"
type textarea "x"
type textarea "como faç"
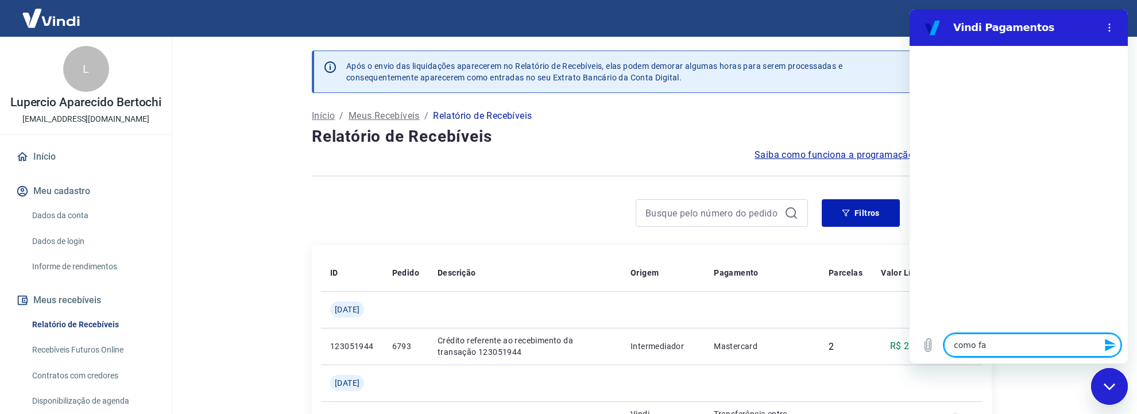
type textarea "x"
type textarea "como faço"
type textarea "x"
type textarea "como faço"
type textarea "x"
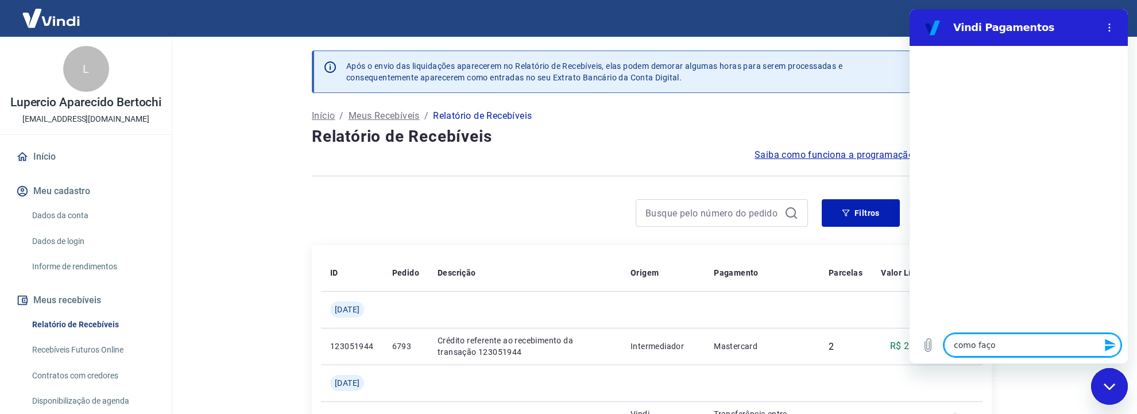
type textarea "como faço p"
type textarea "x"
type textarea "como faço pa"
type textarea "x"
type textarea "como faço par"
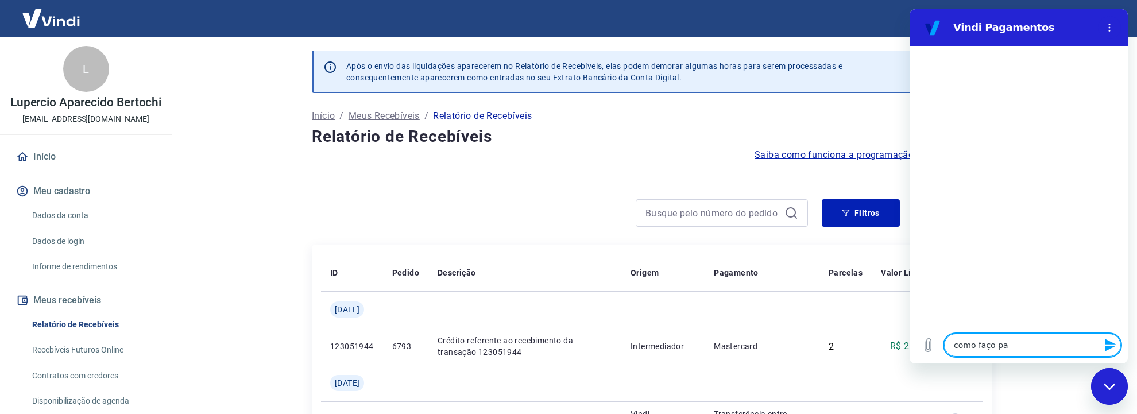
type textarea "x"
type textarea "como faço para"
type textarea "x"
type textarea "como faço para"
type textarea "x"
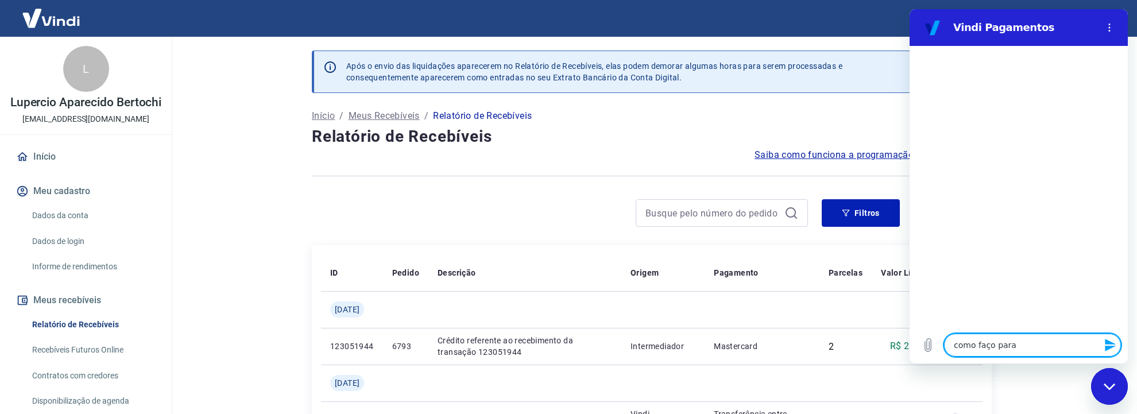
type textarea "como faço para v"
type textarea "x"
type textarea "como faço para ve"
type textarea "x"
type textarea "como faço para ver"
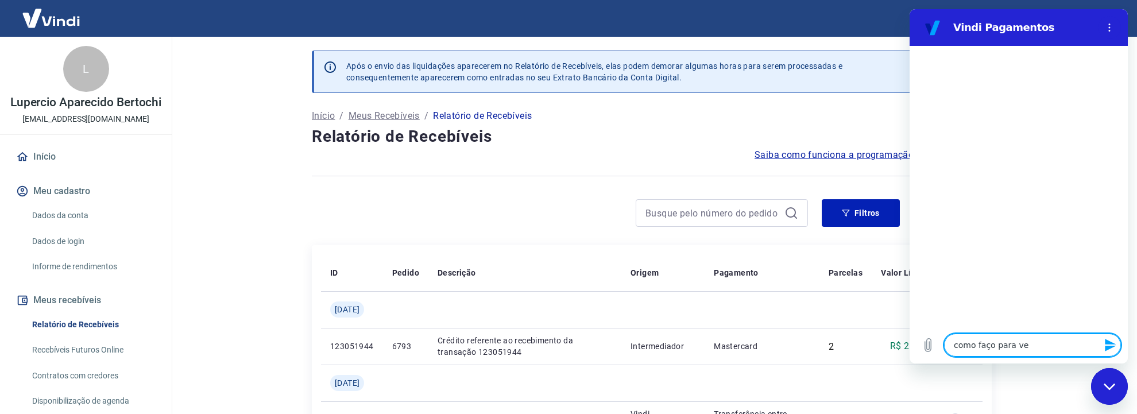
type textarea "x"
type textarea "como faço para ver"
type textarea "x"
type textarea "como faço para ver a"
type textarea "x"
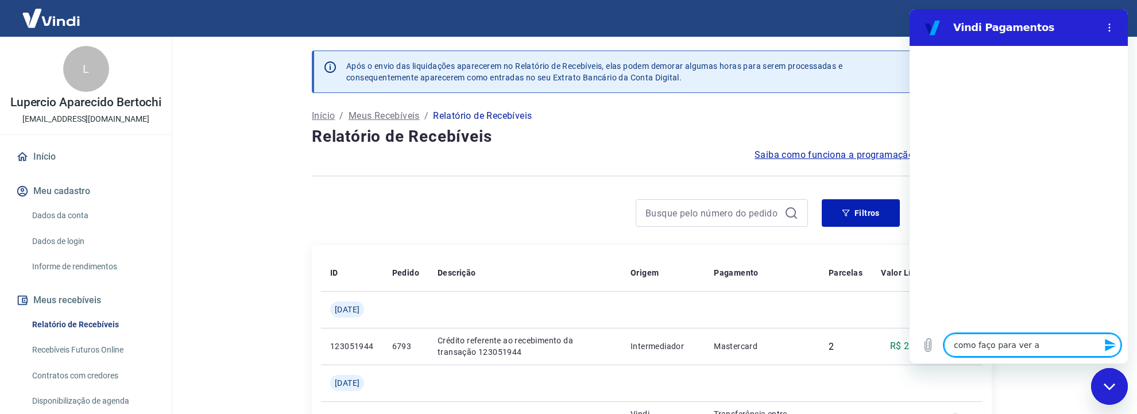
type textarea "como faço para ver a"
type textarea "x"
type textarea "como faço para ver a u"
type textarea "x"
type textarea "como faço para ver a ul"
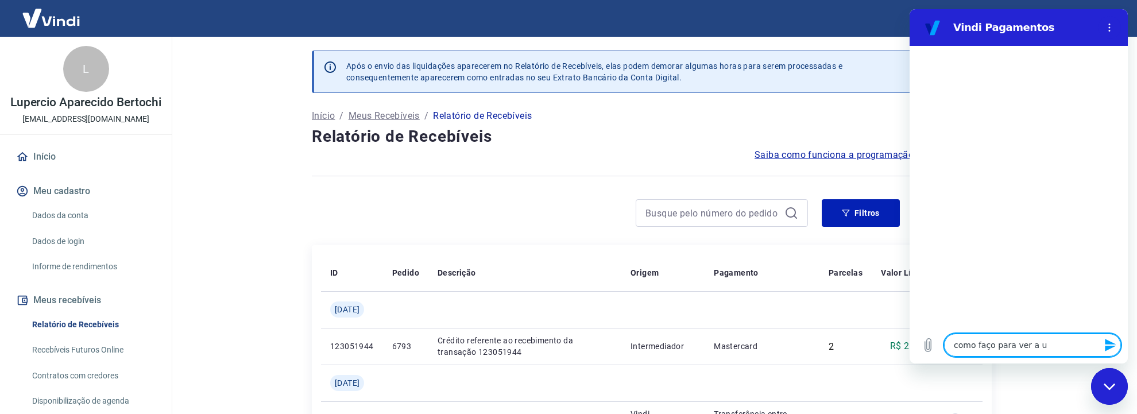
type textarea "x"
type textarea "como faço para ver a ult"
type textarea "x"
type textarea "como faço para ver a ulti"
type textarea "x"
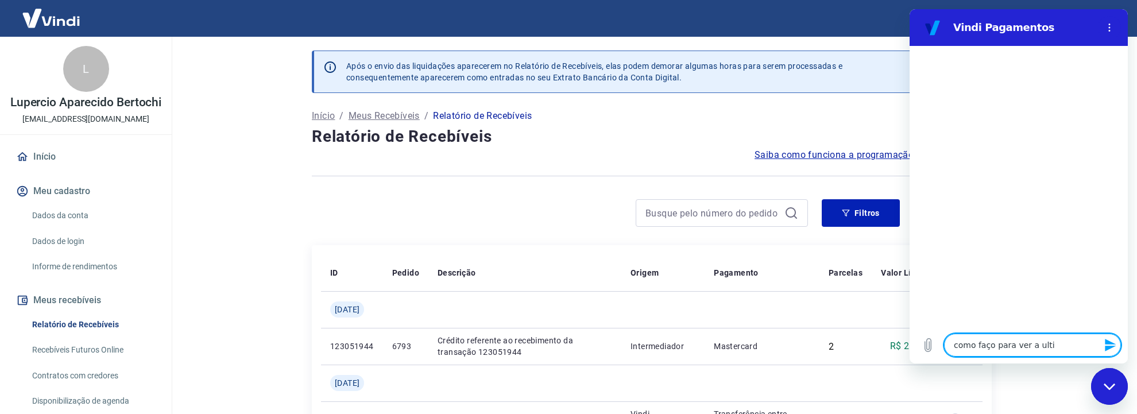
type textarea "como faço para ver a ultim"
type textarea "x"
type textarea "como faço para ver a ultima"
type textarea "x"
type textarea "como faço para ver a ultima"
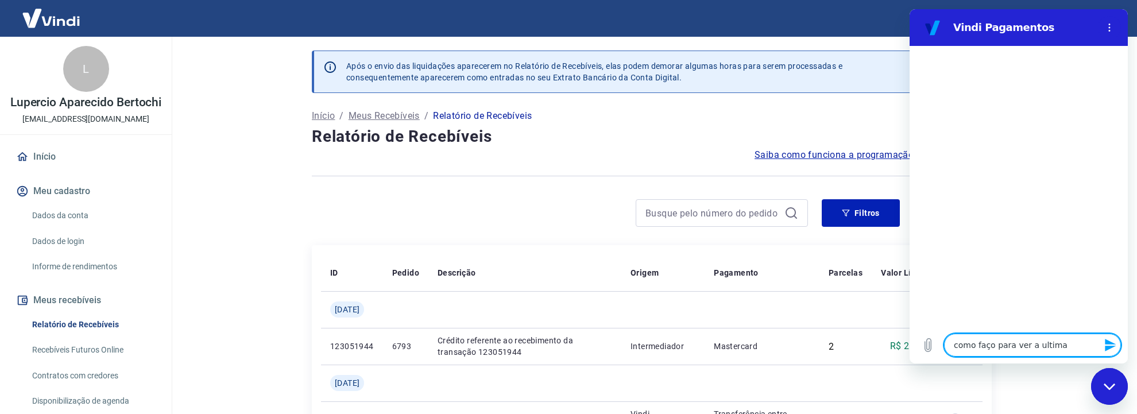
type textarea "x"
type textarea "como faço para ver a ultima t"
type textarea "x"
type textarea "como faço para ver a ultima tr"
type textarea "x"
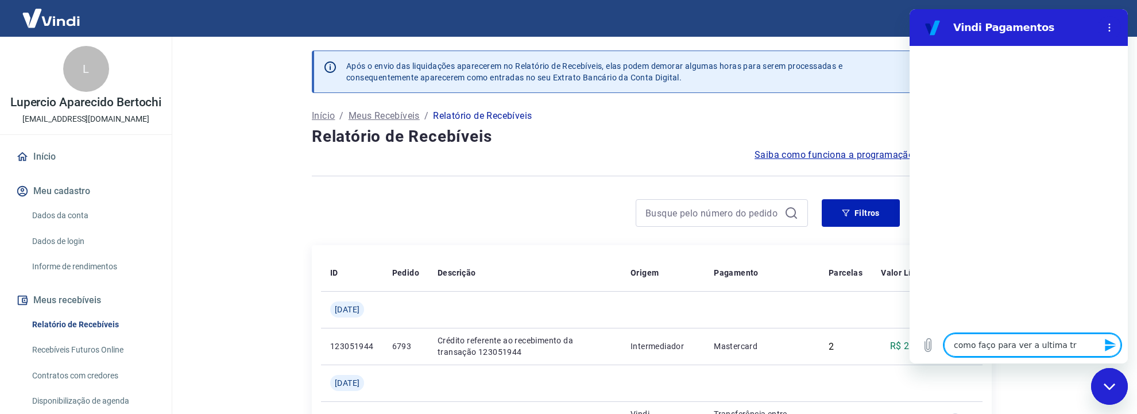
type textarea "como faço para ver a ultima trn"
type textarea "x"
type textarea "como faço para ver a ultima trns"
type textarea "x"
type textarea "como faço para ver a ultima trnsf"
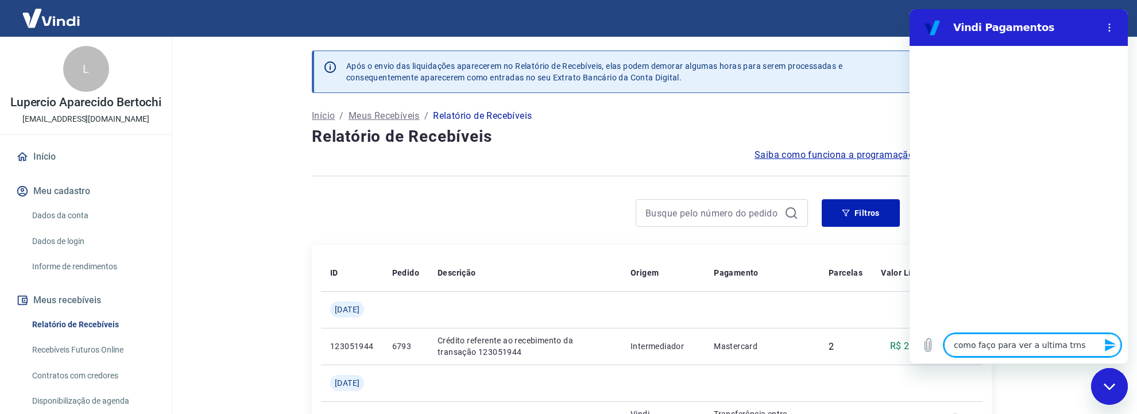
type textarea "x"
type textarea "como faço para ver a ultima trnsfe"
type textarea "x"
type textarea "como faço para ver a ultima trnsfer"
type textarea "x"
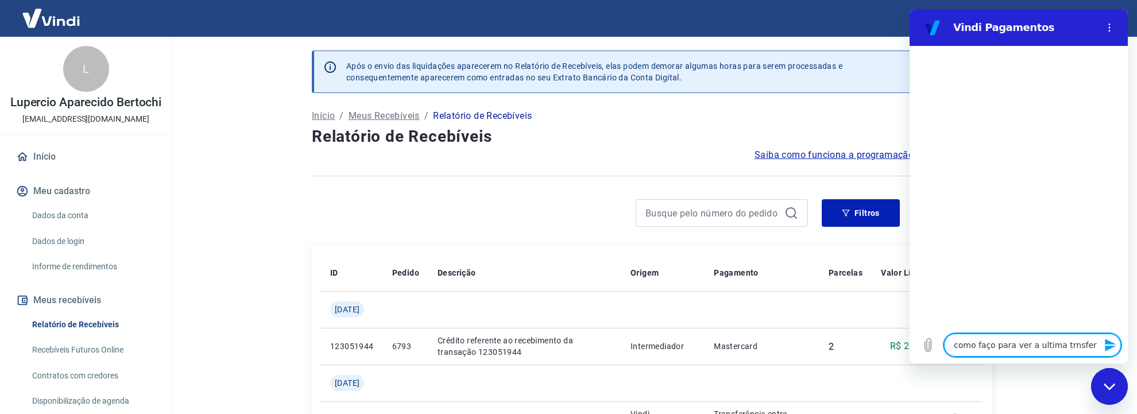
type textarea "como faço para ver a ultima trnsfere"
type textarea "x"
type textarea "como faço para ver a ultima trnsferen"
type textarea "x"
type textarea "como faço para ver a ultima trnsferenc"
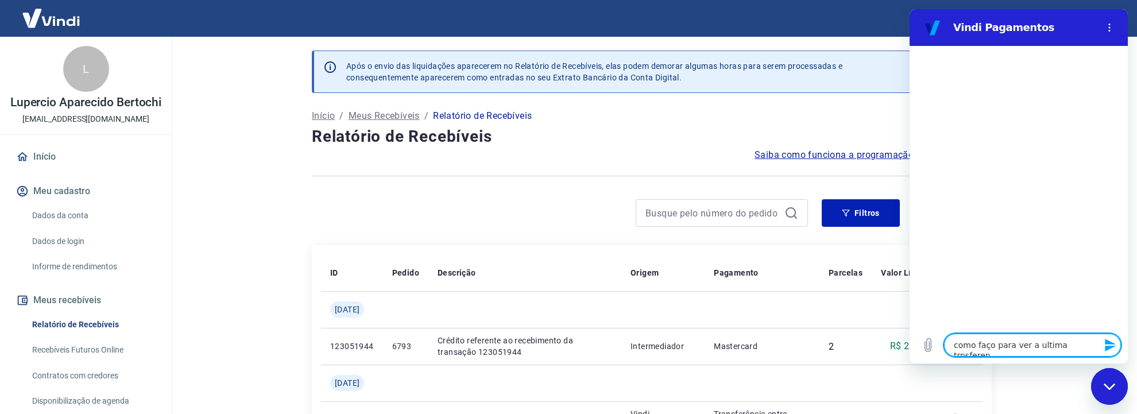
type textarea "x"
type textarea "como faço para ver a ultima trnsferenci"
type textarea "x"
type textarea "como faço para ver a ultima trnsferencia"
type textarea "x"
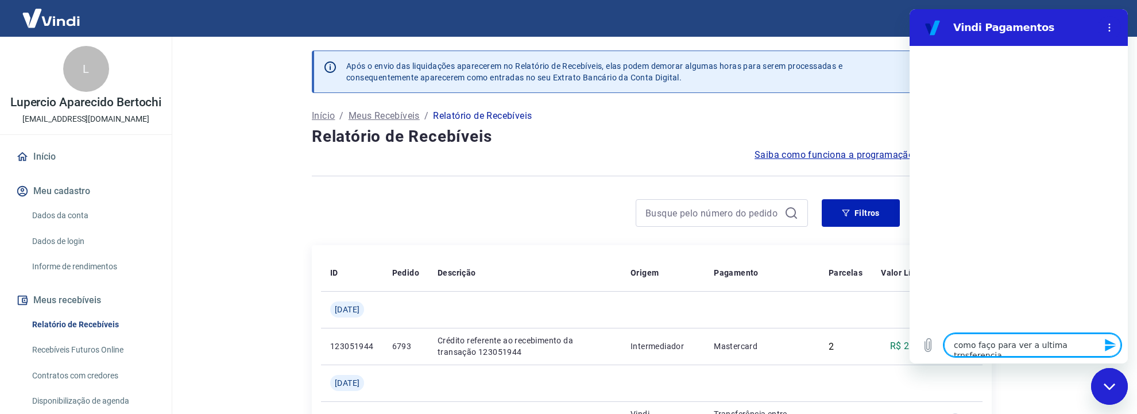
type textarea "como faço para ver a ultima trnsferencia"
type textarea "x"
type textarea "como faço para ver a ultima trnsferencia d"
type textarea "x"
type textarea "como faço para ver a ultima trnsferencia de"
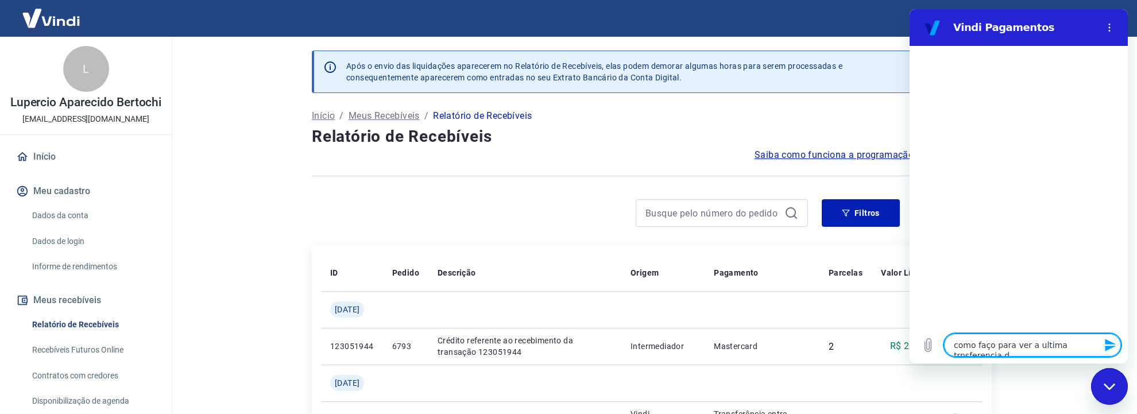
type textarea "x"
type textarea "como faço para ver a ultima trnsferencia de"
type textarea "x"
type textarea "como faço para ver a ultima trnsferencia de v"
type textarea "x"
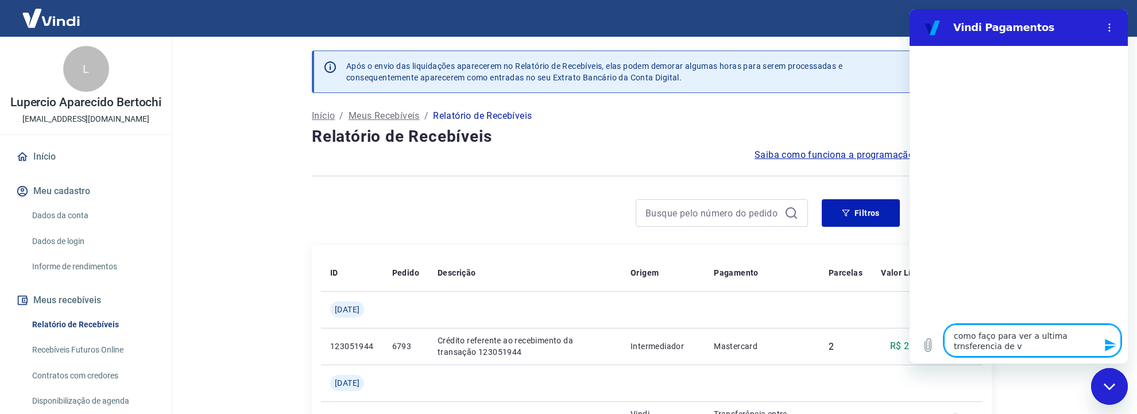
type textarea "como faço para ver a ultima trnsferencia de va"
type textarea "x"
type textarea "como faço para ver a ultima trnsferencia de val"
type textarea "x"
type textarea "como faço para ver a ultima trnsferencia de valo"
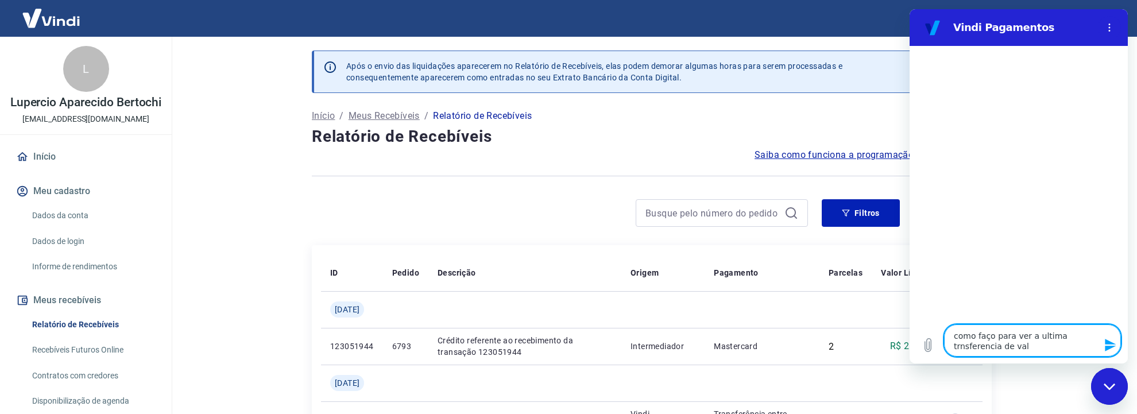
type textarea "x"
type textarea "como faço para ver a ultima trnsferencia de valor"
type textarea "x"
type textarea "como faço para ver a ultima trnsferencia de valore"
type textarea "x"
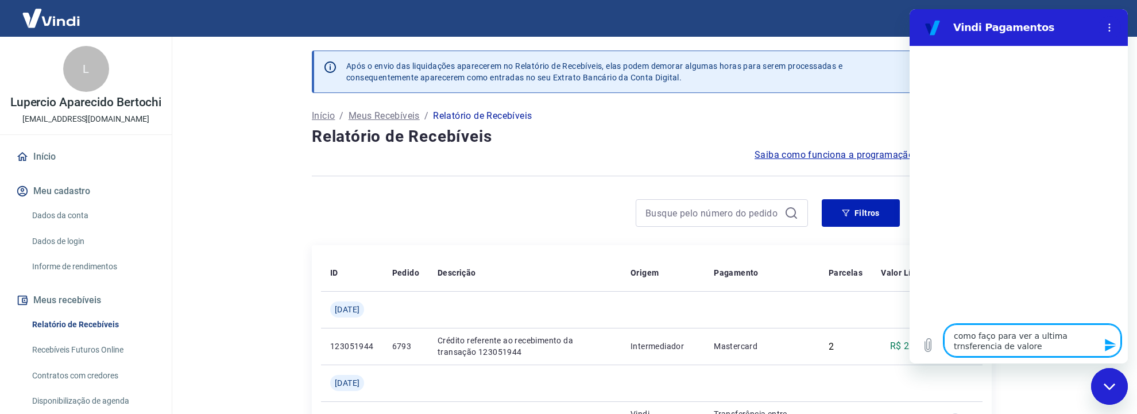
type textarea "como faço para ver a ultima trnsferencia de valores"
type textarea "x"
click at [1064, 339] on textarea "como faço para ver a ultima trnsferencia de valores" at bounding box center [1032, 340] width 177 height 32
type textarea "como faço para ver a ultima trsferencia de valores"
type textarea "x"
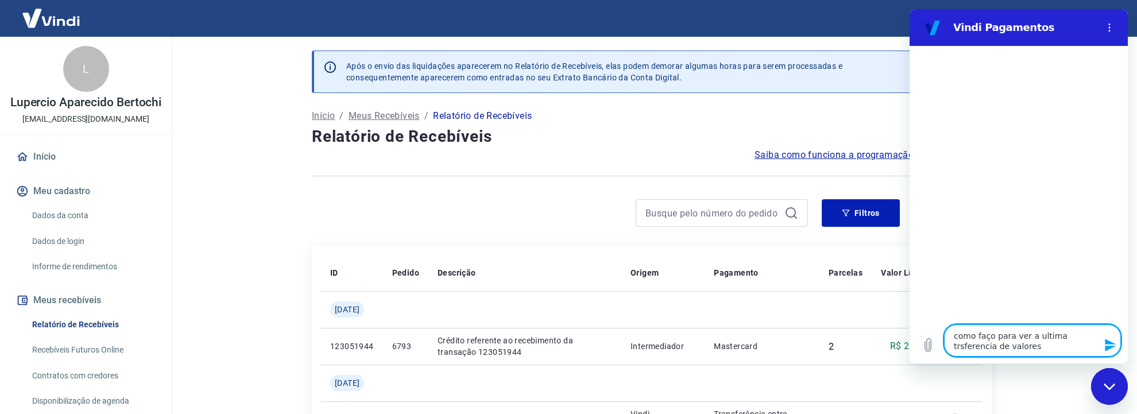
type textarea "como faço para ver a ultima trasferencia de valores"
type textarea "x"
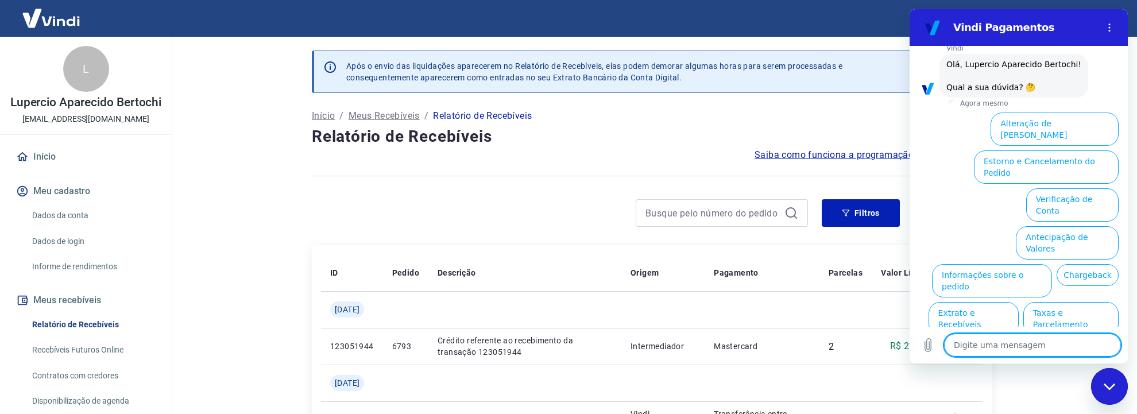
scroll to position [100, 0]
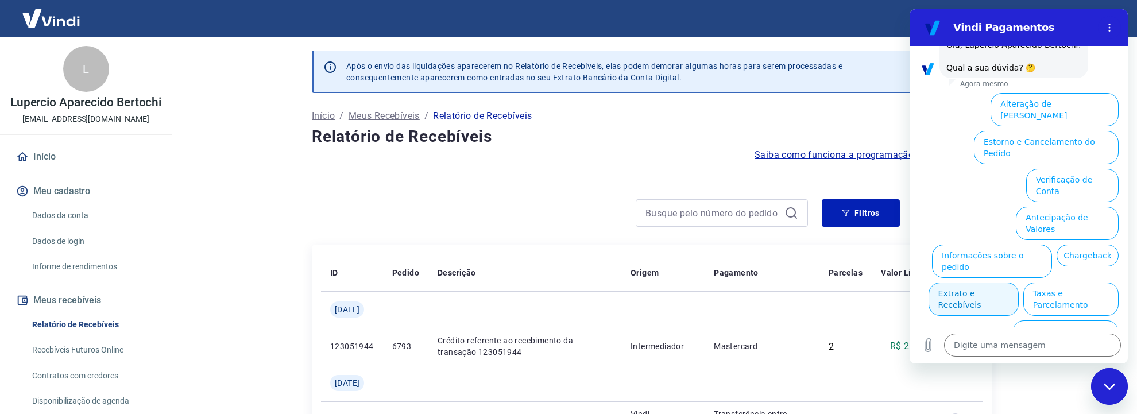
click at [1018, 282] on button "Extrato e Recebíveis" at bounding box center [973, 298] width 90 height 33
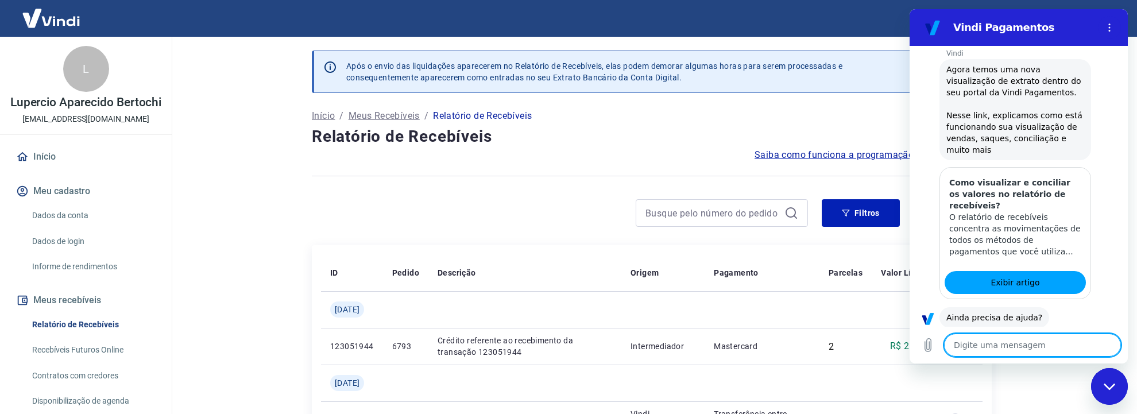
scroll to position [192, 0]
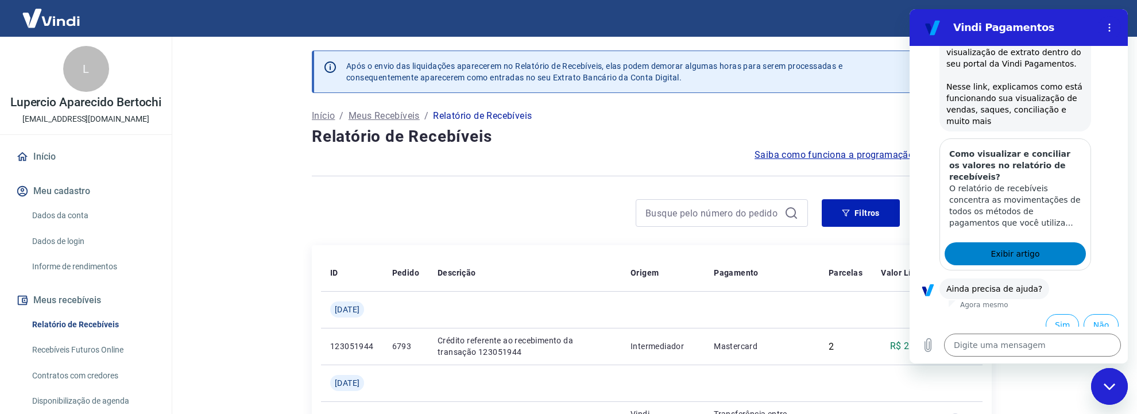
click at [1023, 248] on span "Exibir artigo" at bounding box center [1014, 254] width 49 height 14
click at [1099, 317] on button "Não" at bounding box center [1100, 325] width 35 height 22
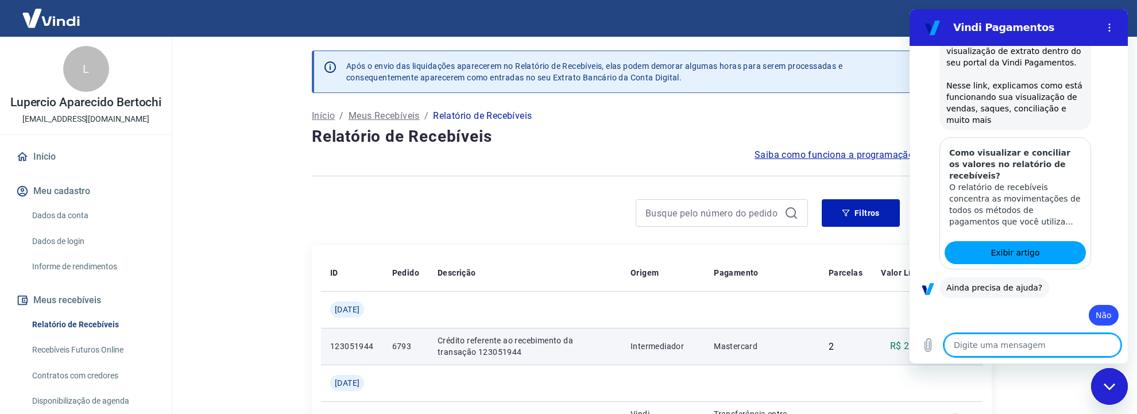
type textarea "x"
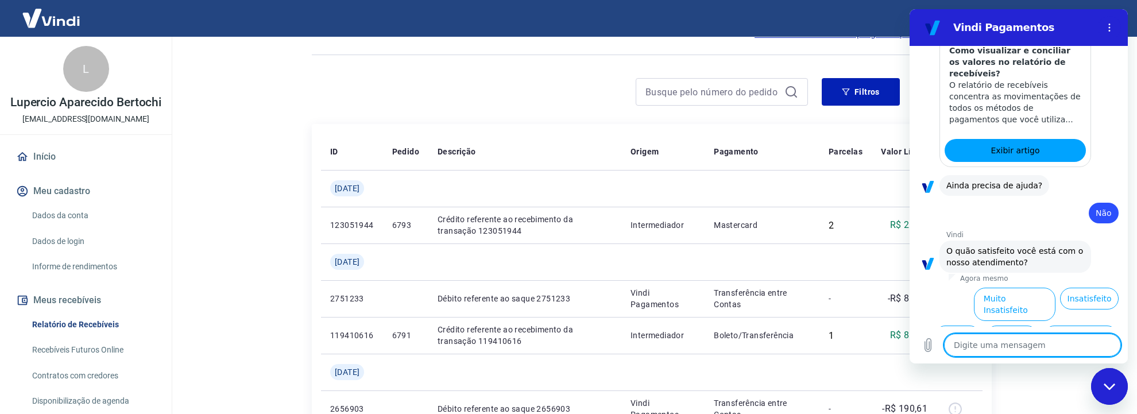
scroll to position [60, 0]
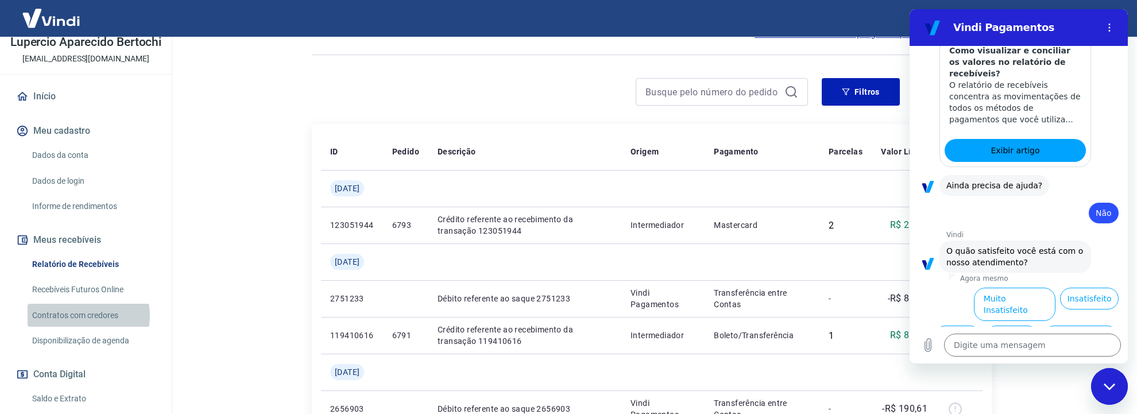
click at [79, 327] on link "Contratos com credores" at bounding box center [93, 316] width 130 height 24
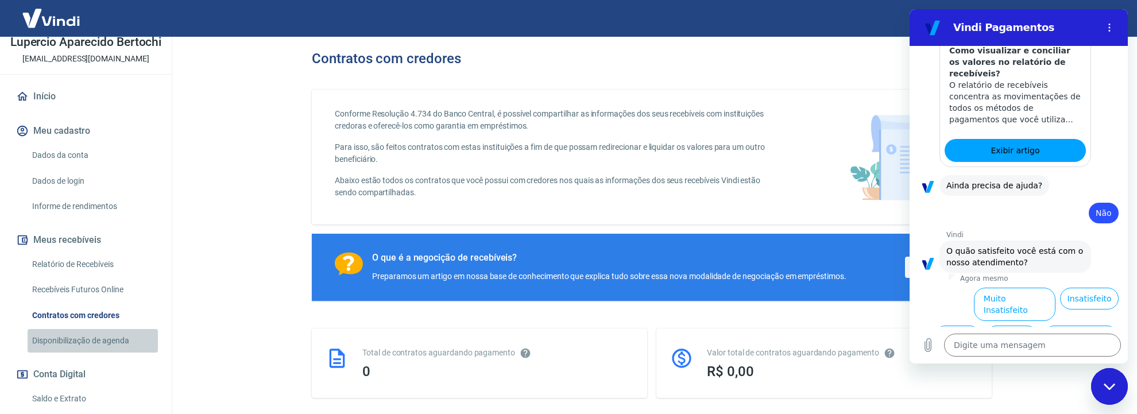
click at [94, 352] on link "Disponibilização de agenda" at bounding box center [93, 341] width 130 height 24
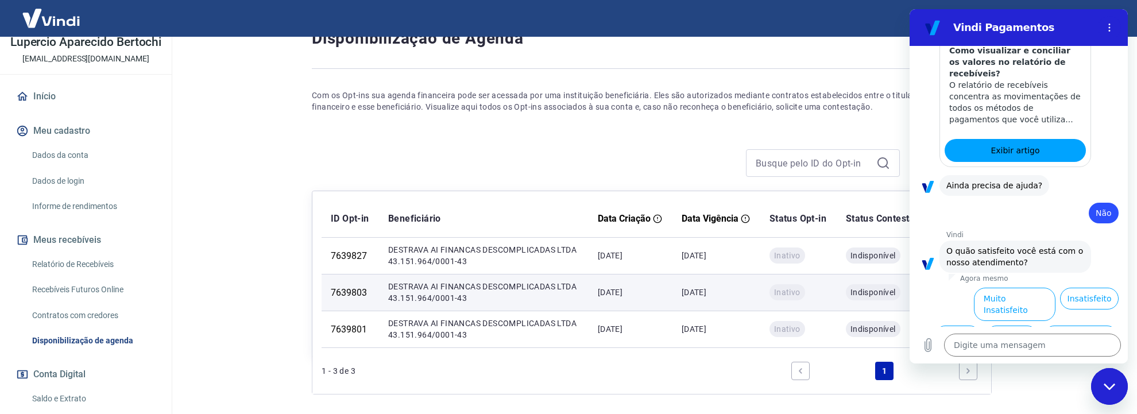
scroll to position [103, 0]
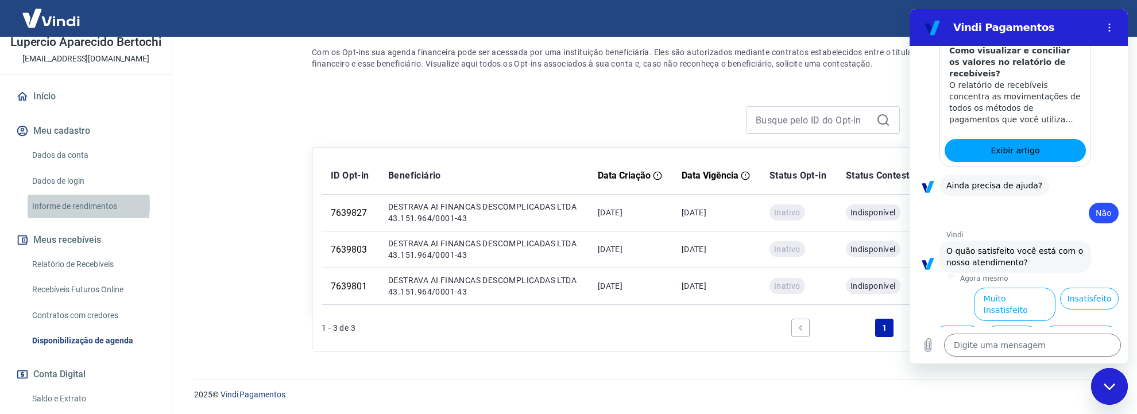
click at [47, 216] on link "Informe de rendimentos" at bounding box center [93, 207] width 130 height 24
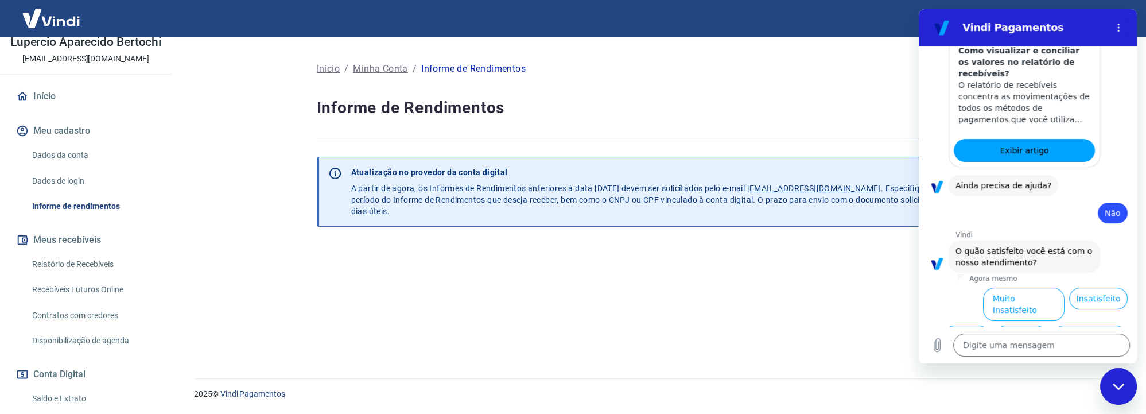
click at [693, 358] on div "Início / [PERSON_NAME] / Informe de Rendimentos Informe de Rendimentos Atualiza…" at bounding box center [656, 201] width 707 height 328
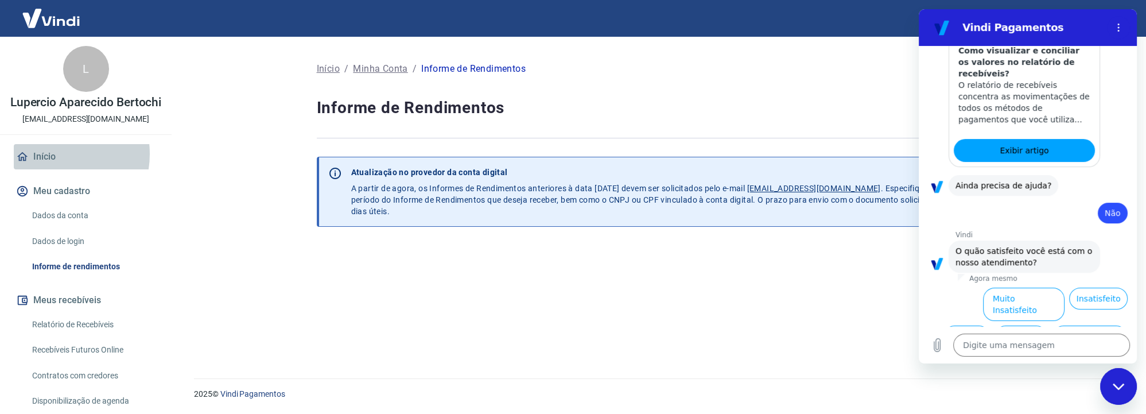
click at [53, 166] on link "Início" at bounding box center [86, 156] width 144 height 25
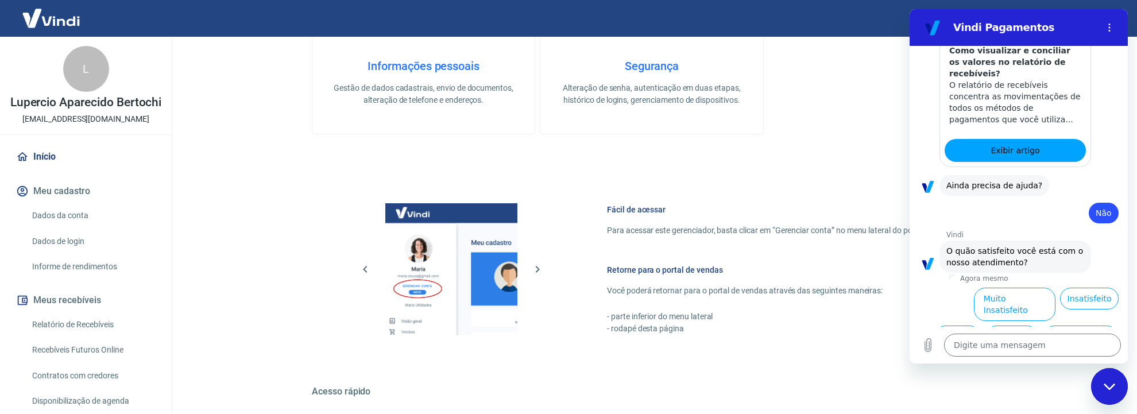
scroll to position [569, 0]
